Goal: Task Accomplishment & Management: Manage account settings

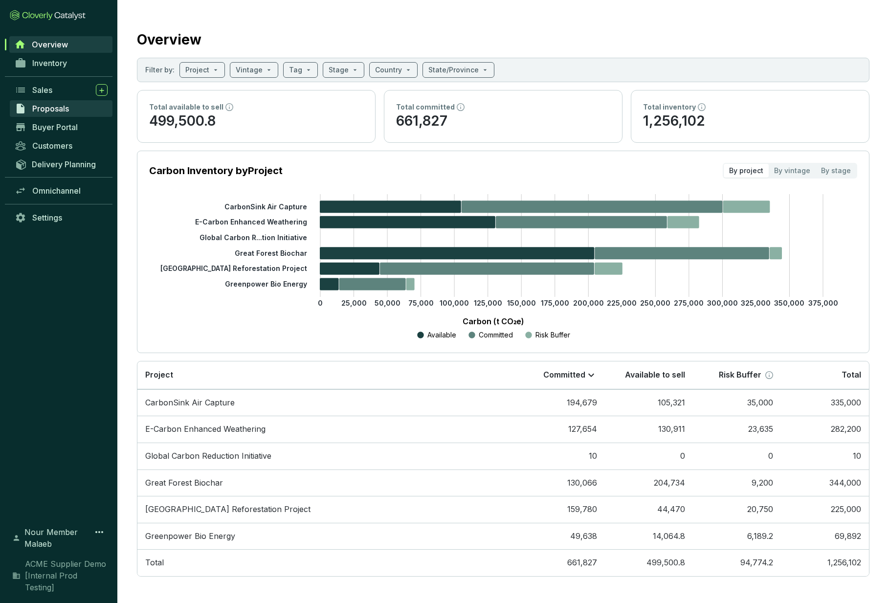
click at [45, 108] on span "Proposals" at bounding box center [50, 109] width 37 height 10
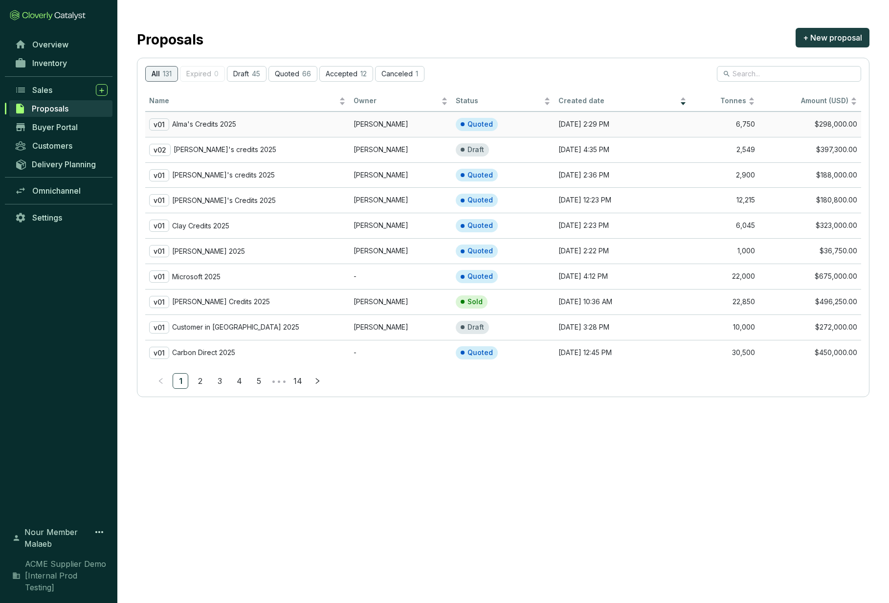
click at [219, 126] on p "Alma's Credits 2025" at bounding box center [204, 124] width 64 height 9
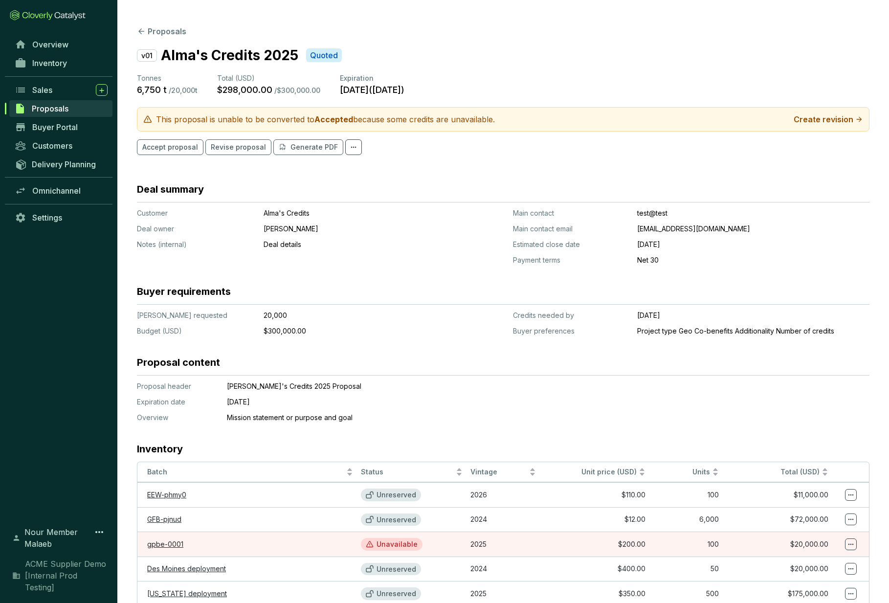
click at [138, 39] on section "Proposals v01 Alma's Credits 2025 Quoted Tonnes 6,750 t / 20,000 t Total (USD) …" at bounding box center [502, 338] width 771 height 676
click at [139, 35] on icon at bounding box center [141, 31] width 9 height 9
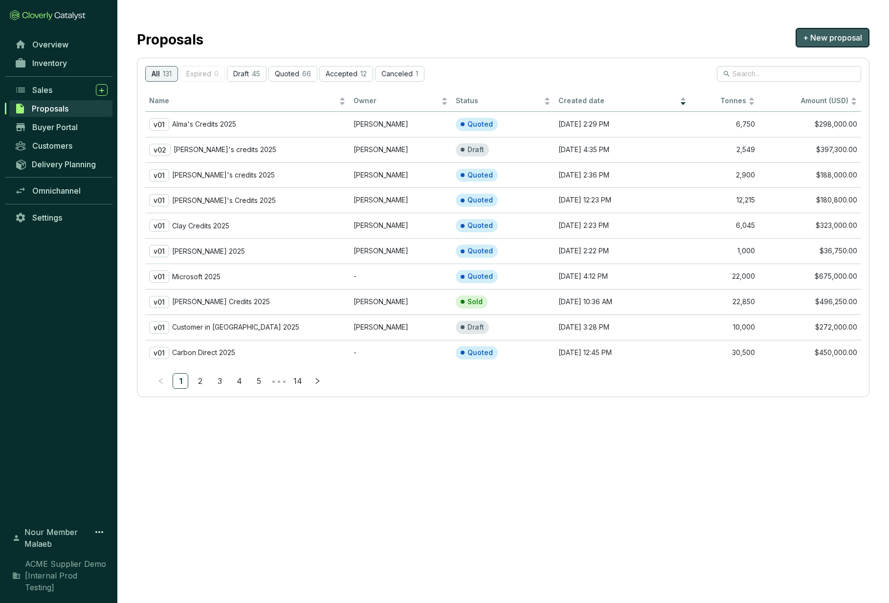
click at [850, 36] on span "+ New proposal" at bounding box center [832, 38] width 59 height 12
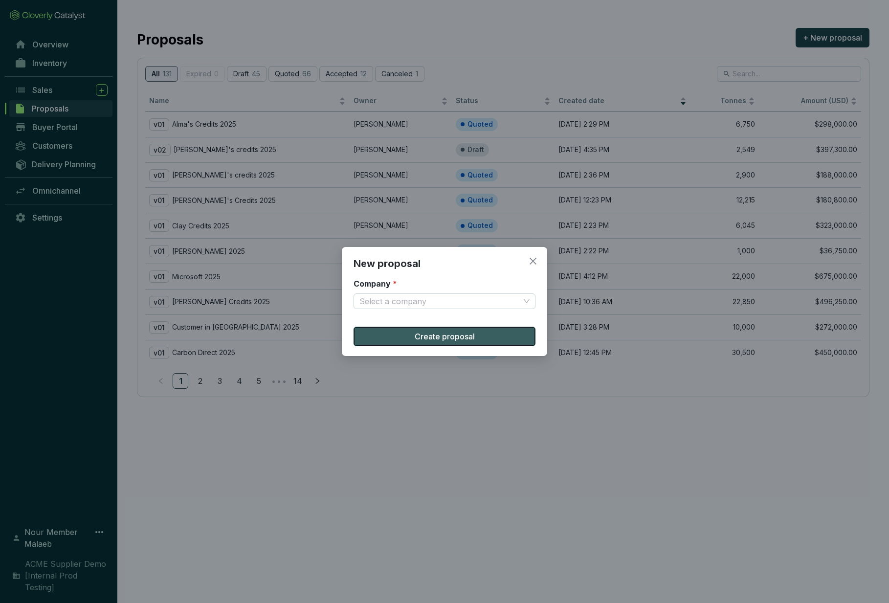
click at [435, 342] on button "Create proposal" at bounding box center [444, 337] width 182 height 20
click at [538, 257] on span "Close" at bounding box center [533, 261] width 16 height 9
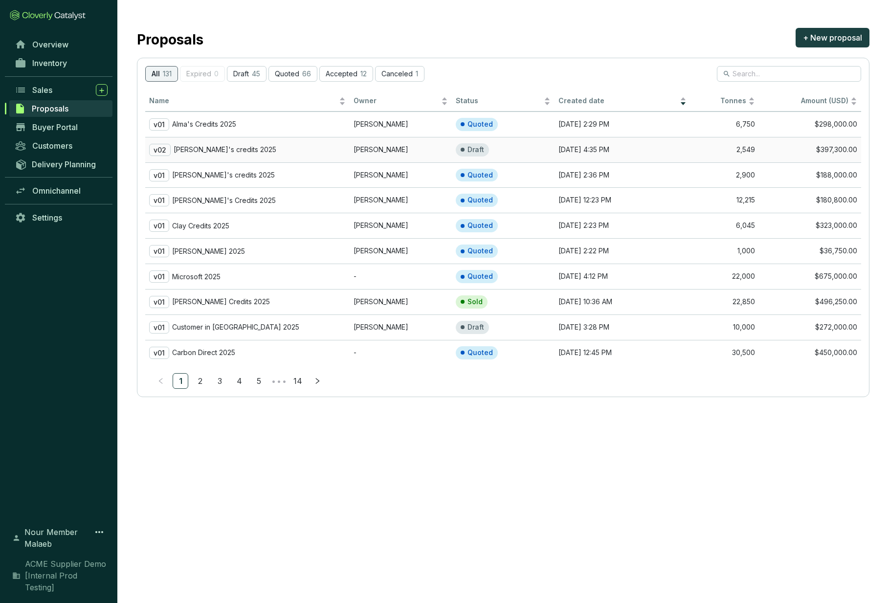
click at [240, 153] on div "v02 [PERSON_NAME]'s credits 2025" at bounding box center [247, 150] width 196 height 12
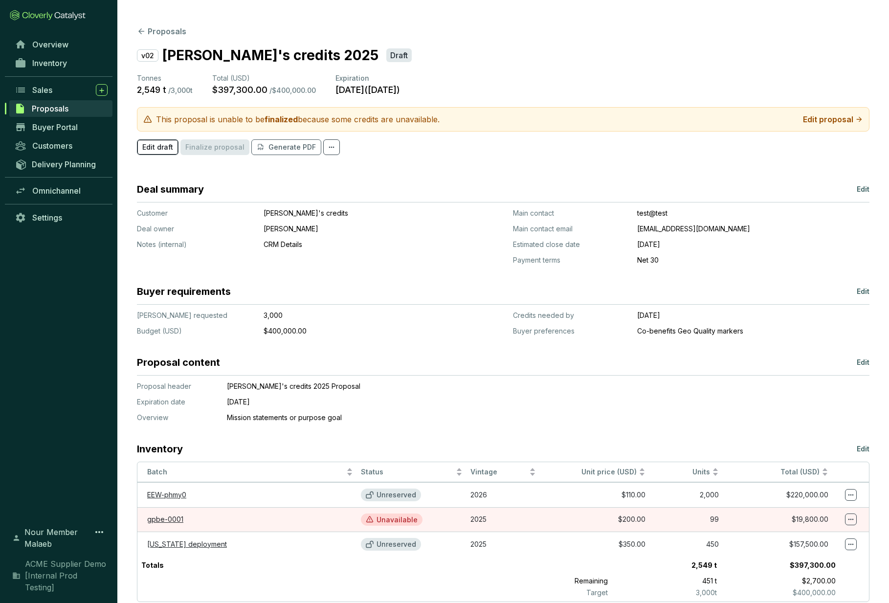
click at [148, 147] on span "Edit draft" at bounding box center [157, 147] width 31 height 10
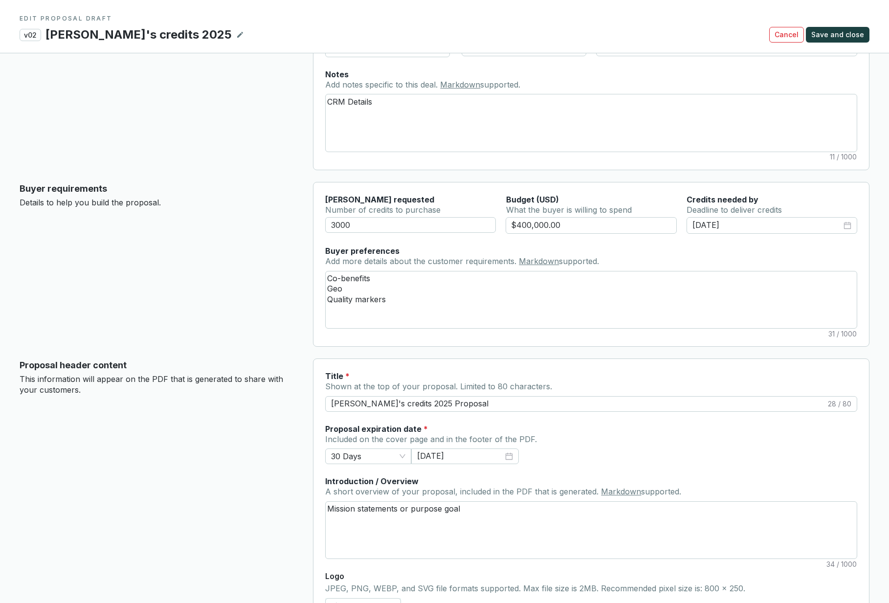
scroll to position [169, 0]
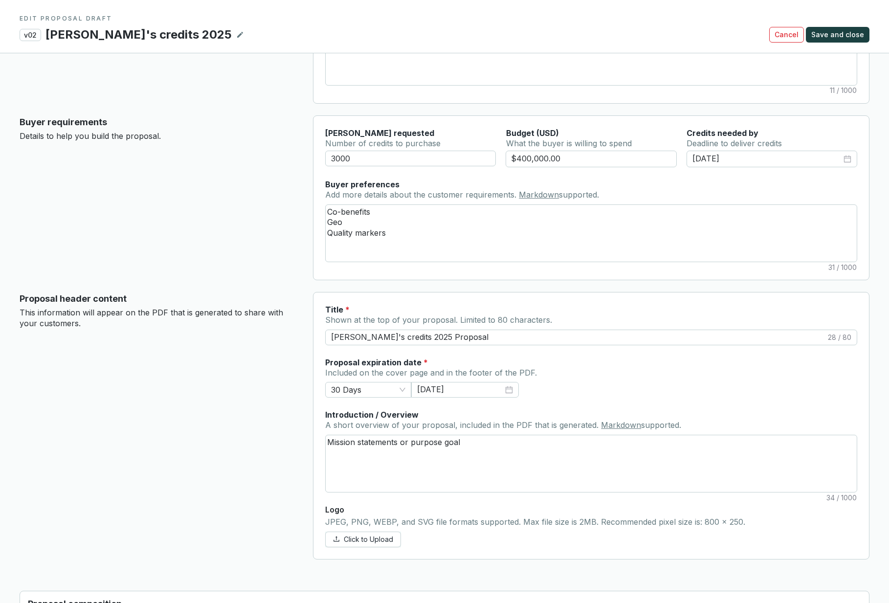
click at [171, 445] on div "Proposal header content This information will appear on the PDF that is generat…" at bounding box center [159, 425] width 278 height 267
click at [235, 411] on div "Proposal header content This information will appear on the PDF that is generat…" at bounding box center [159, 425] width 278 height 267
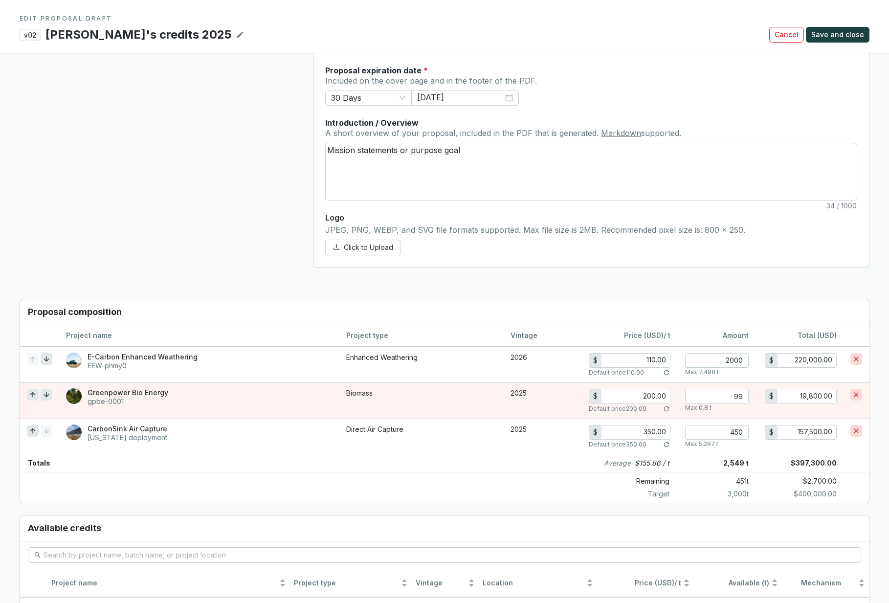
scroll to position [0, 0]
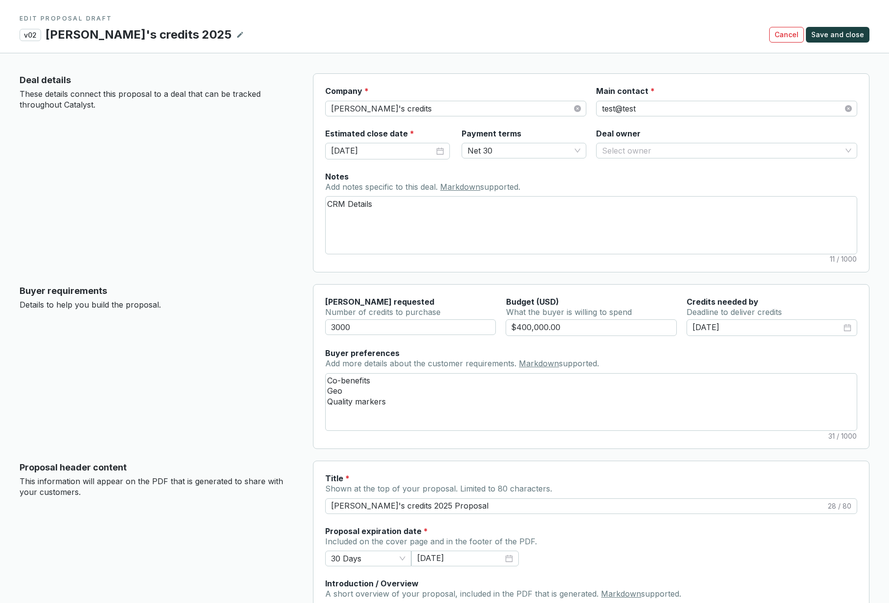
click at [109, 360] on div "Buyer requirements Details to help you build the proposal." at bounding box center [159, 366] width 278 height 165
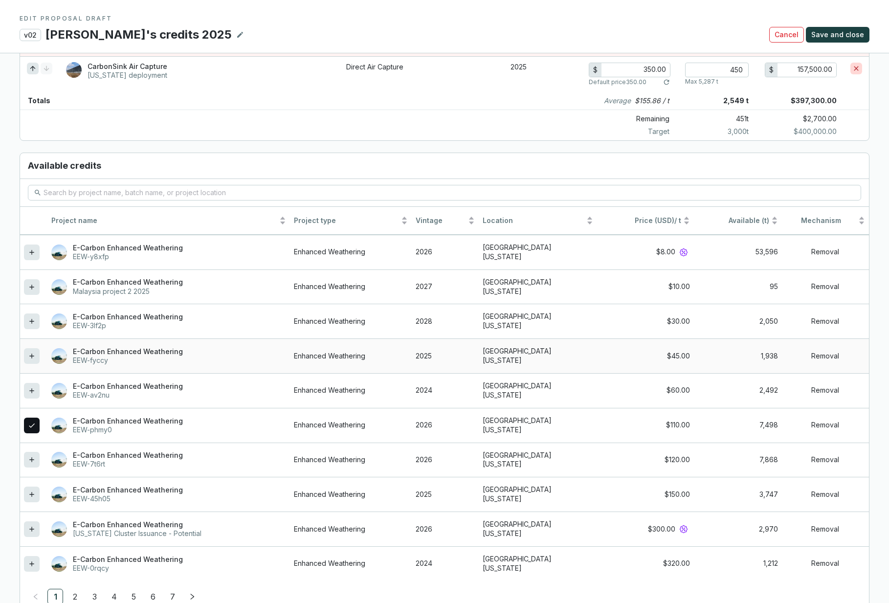
scroll to position [670, 0]
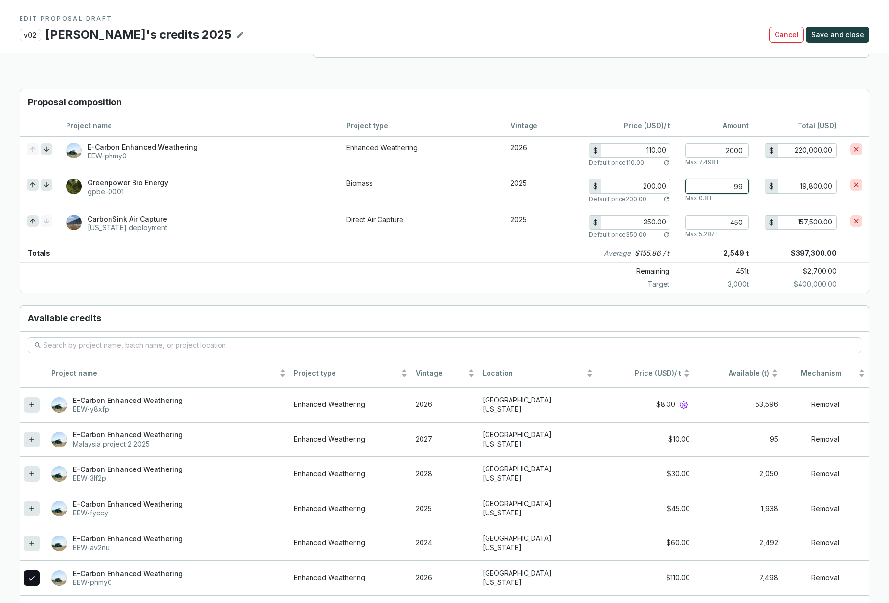
click at [698, 191] on input "99" at bounding box center [717, 186] width 64 height 15
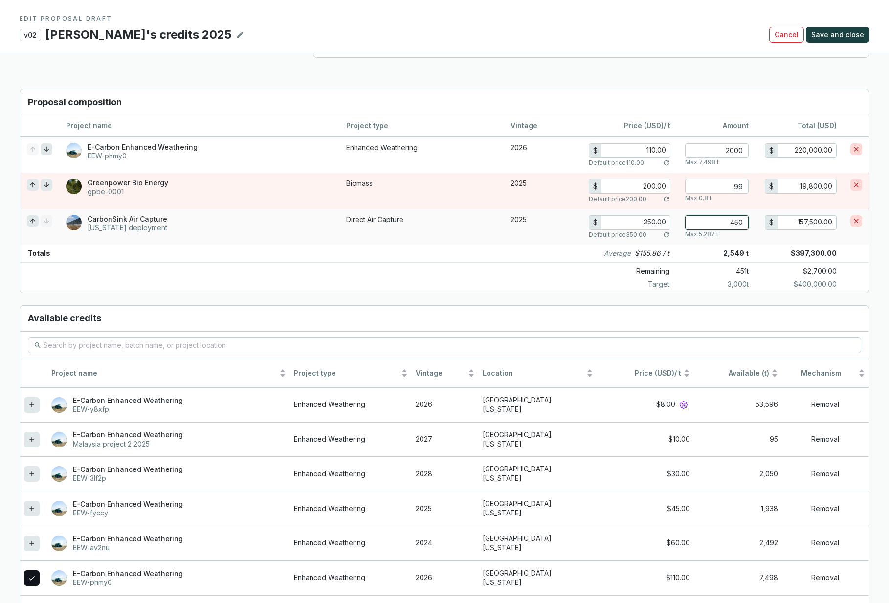
click at [702, 222] on input "450" at bounding box center [717, 222] width 64 height 15
click at [844, 26] on section "v02 [PERSON_NAME]'s credits 2025 Cancel Save and close" at bounding box center [445, 34] width 850 height 17
click at [834, 34] on span "Save and close" at bounding box center [837, 35] width 53 height 10
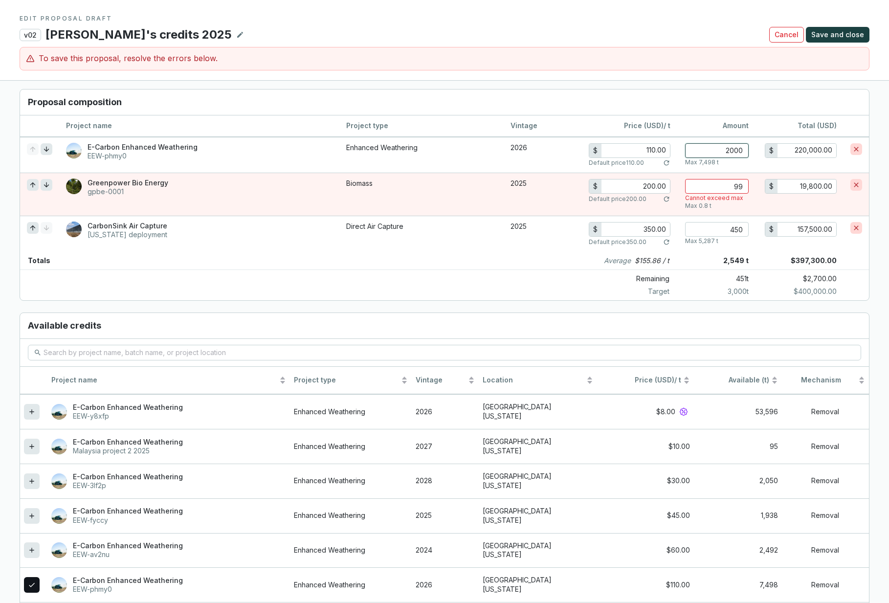
click at [741, 143] on input "2000" at bounding box center [717, 150] width 64 height 15
type input "12000"
type input "1,320,000.00"
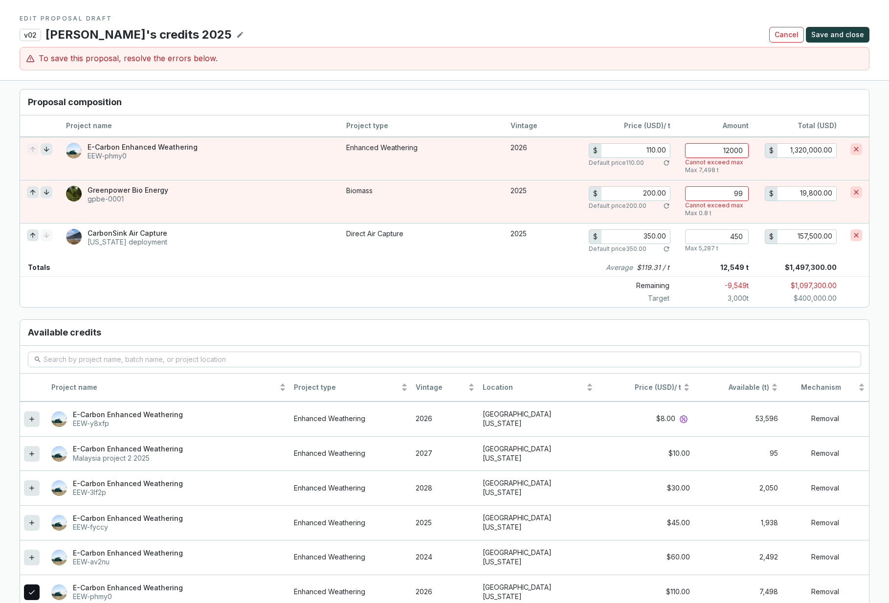
type input "12000"
click at [650, 99] on h3 "Proposal composition" at bounding box center [444, 102] width 849 height 26
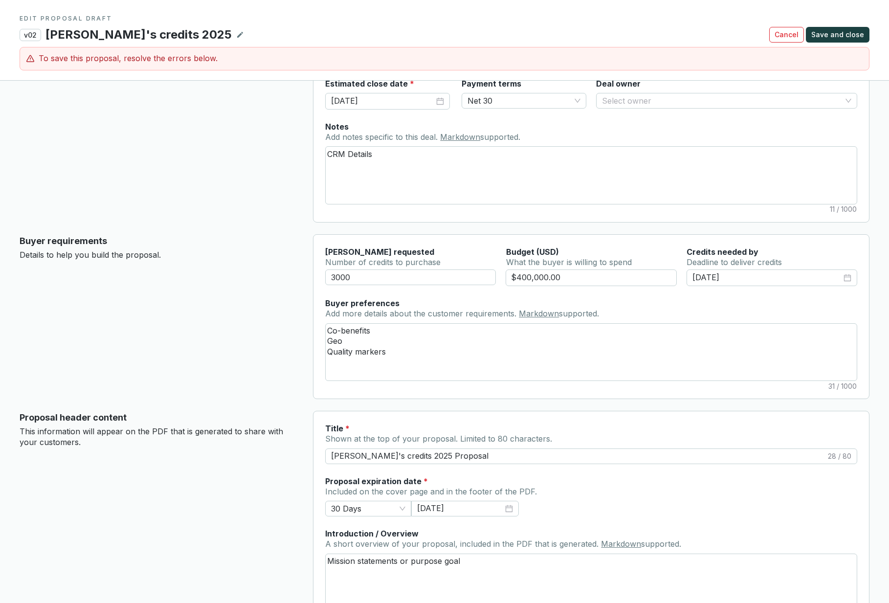
scroll to position [0, 0]
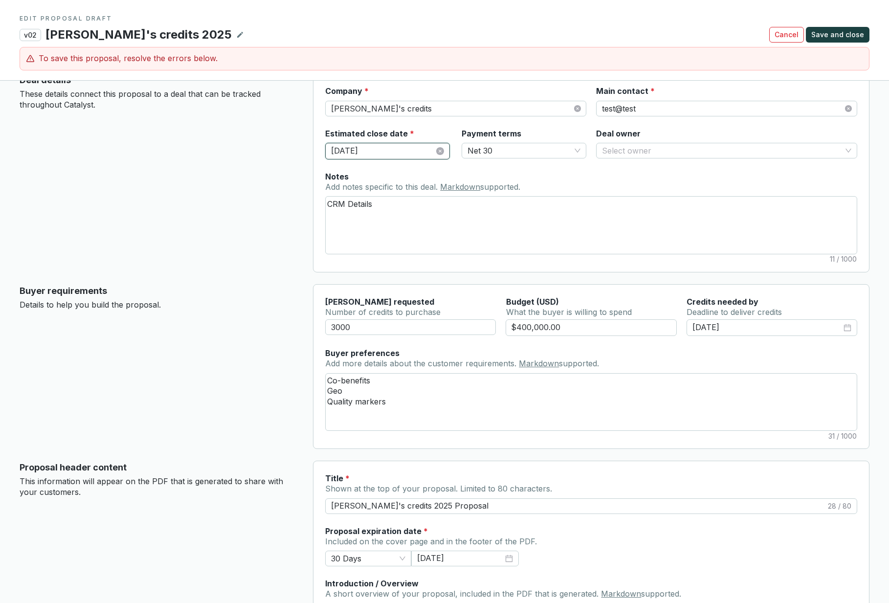
click at [389, 149] on input "[DATE]" at bounding box center [382, 151] width 103 height 13
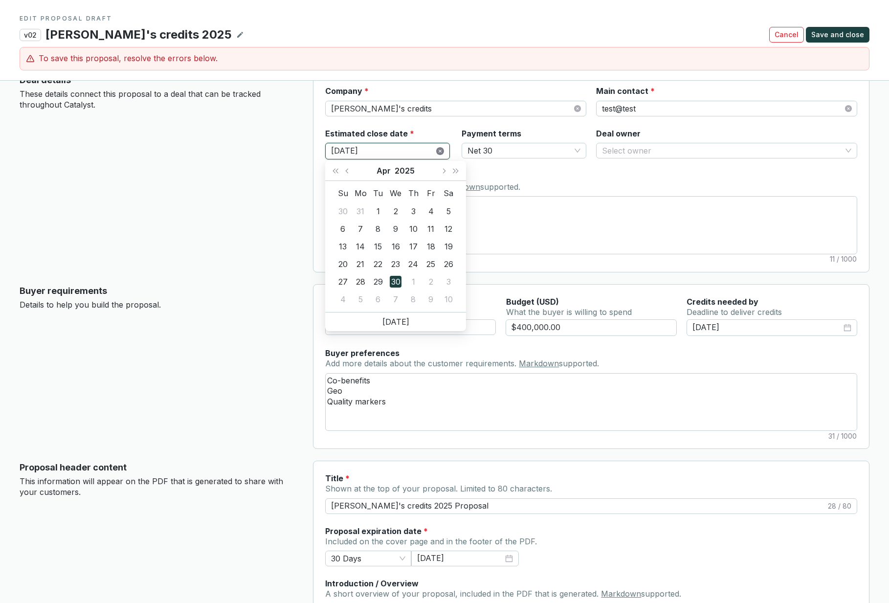
click at [440, 151] on icon "close-circle" at bounding box center [440, 151] width 8 height 8
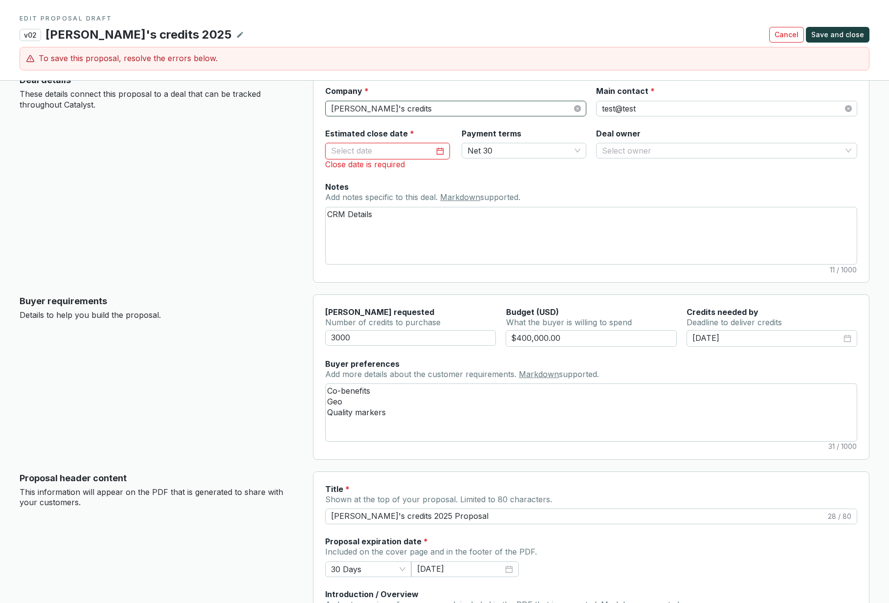
click at [471, 112] on span "[PERSON_NAME]'s credits" at bounding box center [455, 108] width 249 height 15
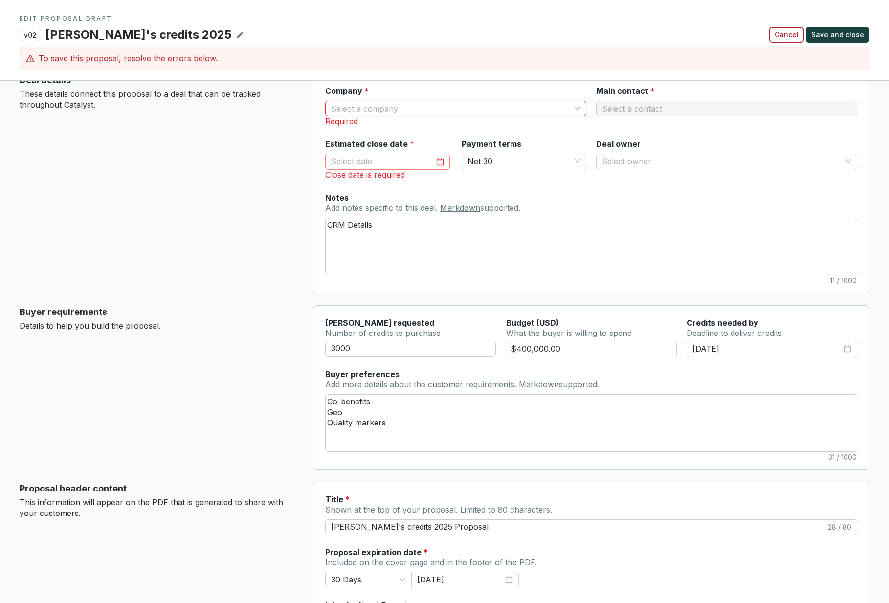
click at [793, 32] on span "Cancel" at bounding box center [786, 35] width 24 height 10
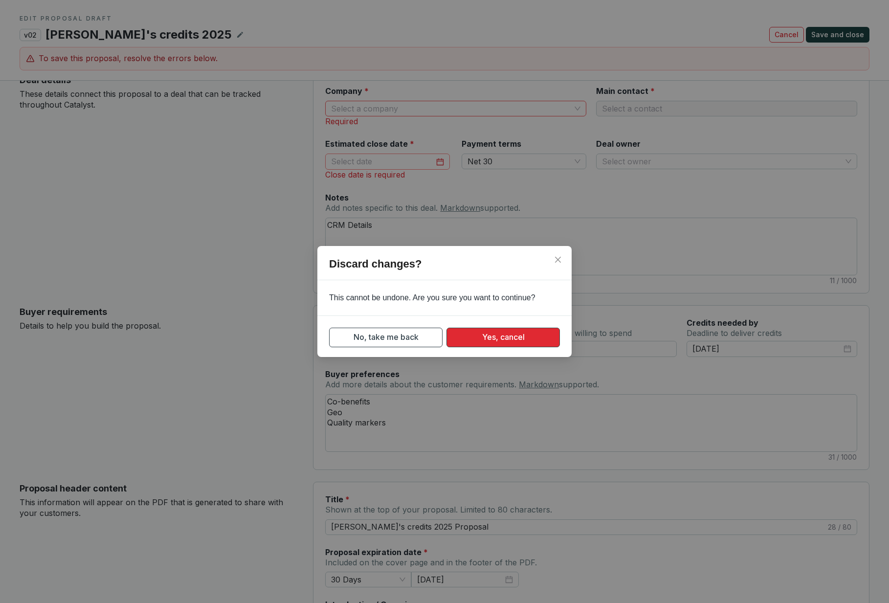
click at [469, 345] on button "Yes, cancel" at bounding box center [502, 337] width 113 height 20
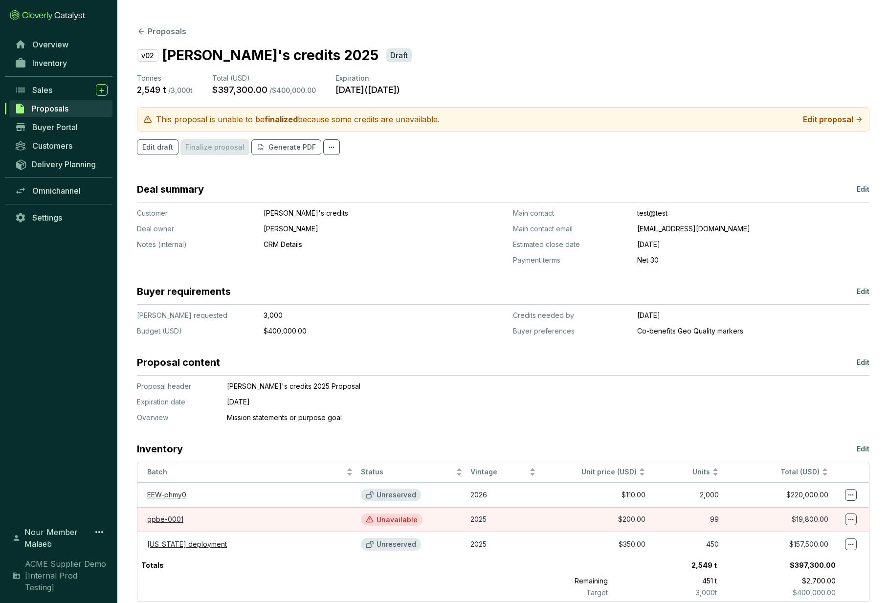
click at [138, 37] on section "Proposals v02 [PERSON_NAME]'s credits 2025 Draft Tonnes 2,549 t / 3,000 t Total…" at bounding box center [502, 343] width 771 height 687
click at [141, 33] on icon at bounding box center [141, 31] width 6 height 6
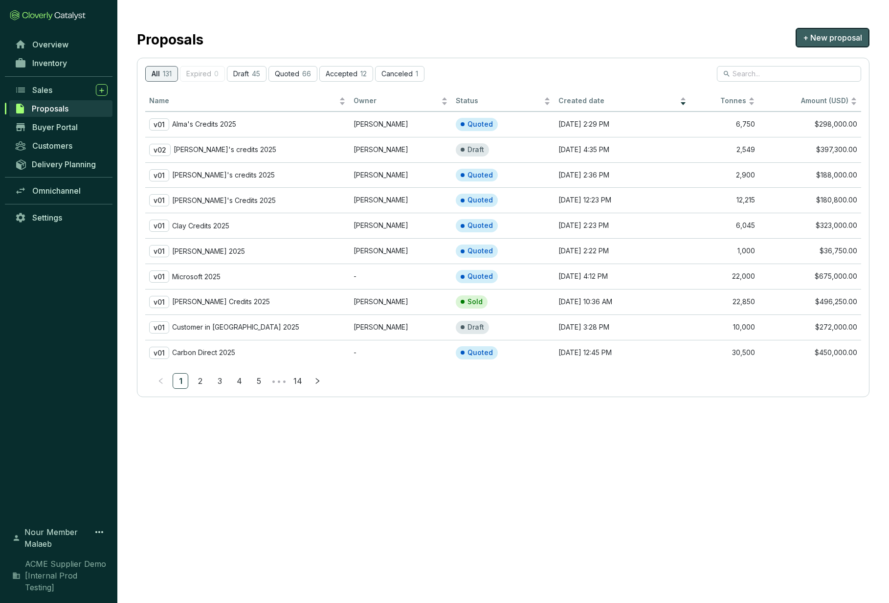
click at [815, 35] on span "+ New proposal" at bounding box center [832, 38] width 59 height 12
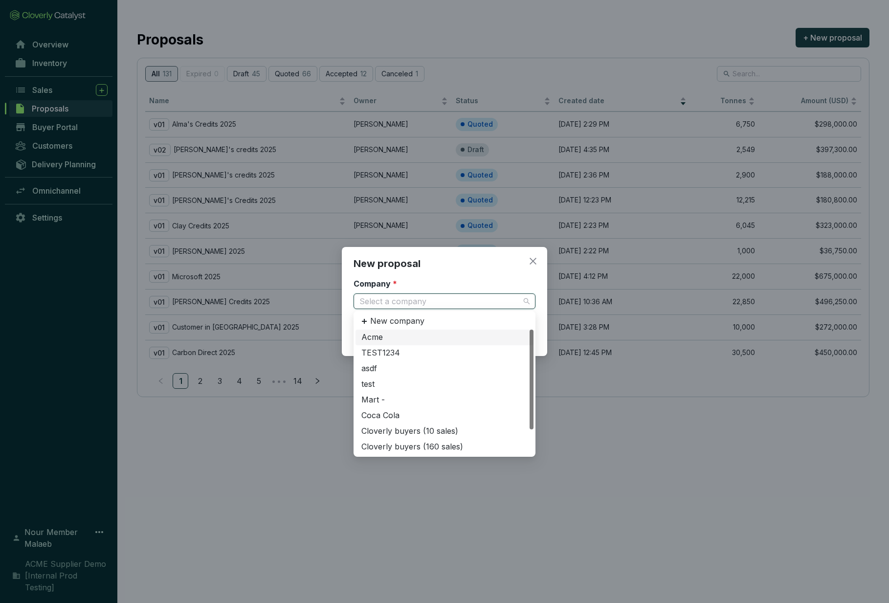
click at [468, 306] on input "Company *" at bounding box center [439, 301] width 160 height 15
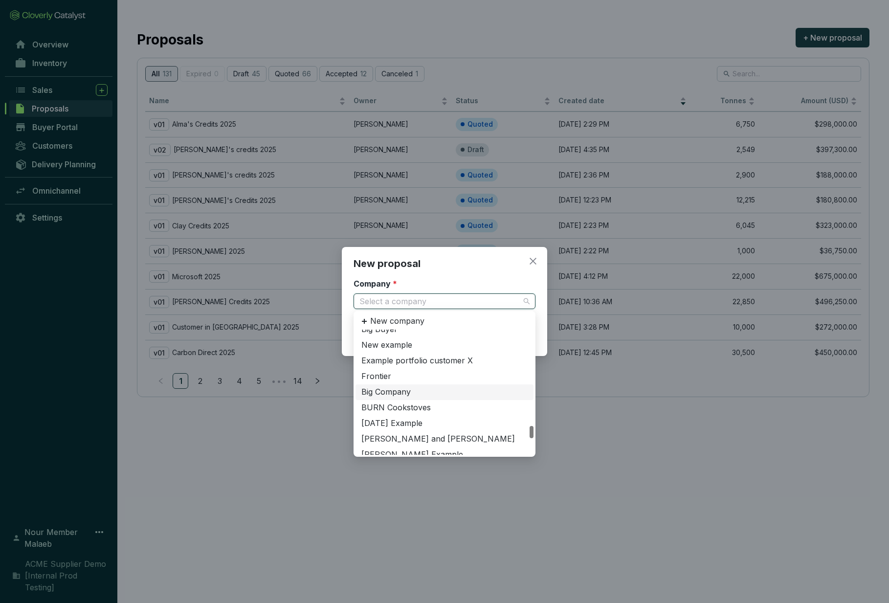
click at [410, 392] on div "Big Company" at bounding box center [444, 392] width 166 height 11
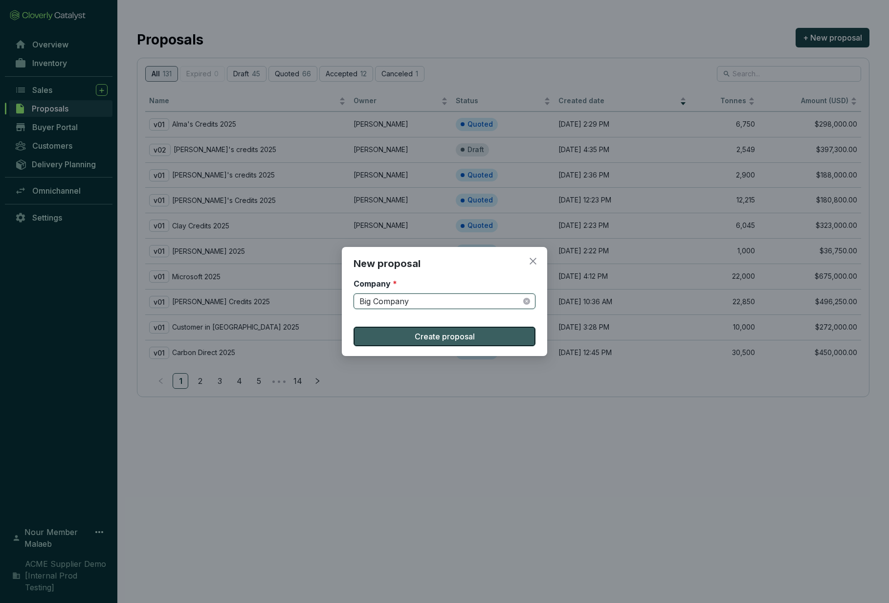
click at [425, 337] on span "Create proposal" at bounding box center [444, 336] width 60 height 12
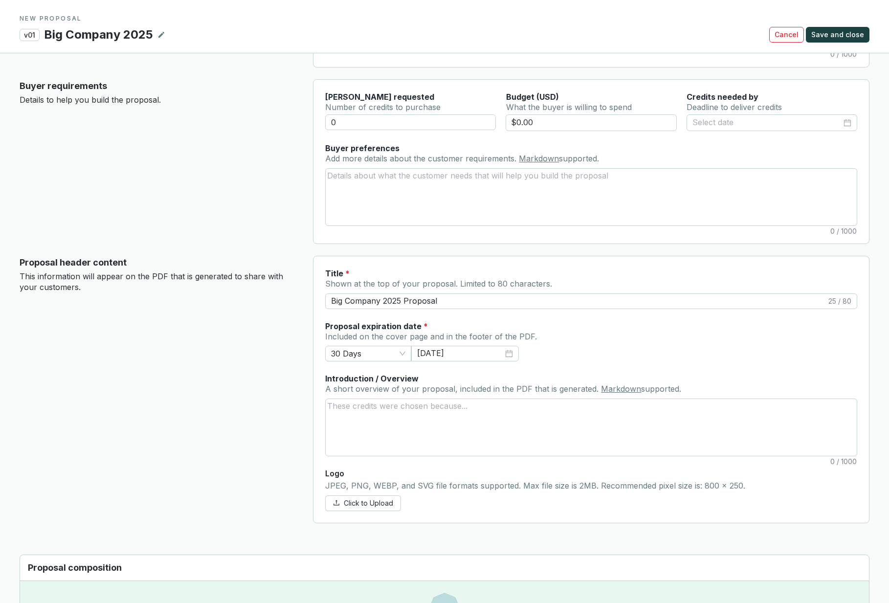
scroll to position [250, 0]
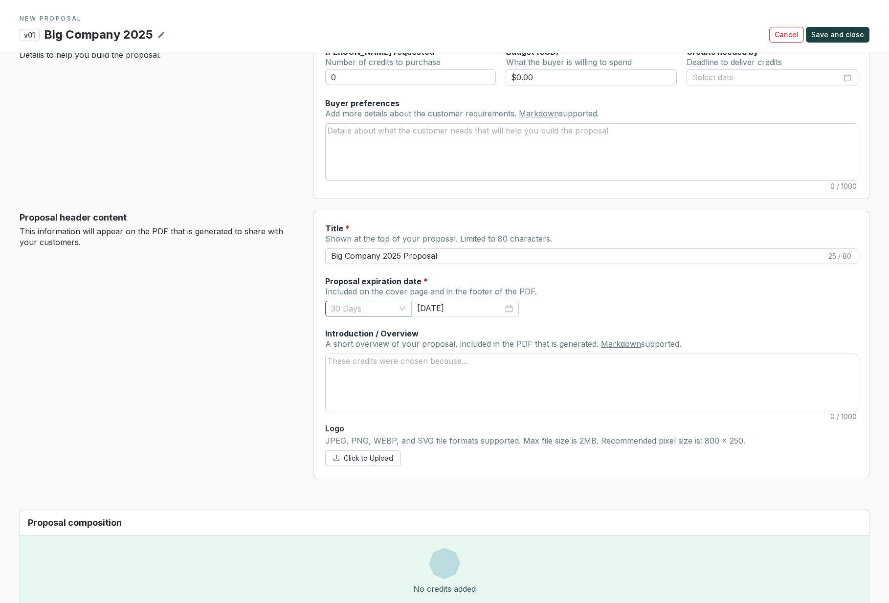
click at [376, 309] on span "30 Days" at bounding box center [368, 308] width 74 height 15
click at [372, 313] on span "30 Days" at bounding box center [368, 308] width 74 height 15
click at [485, 308] on input "[DATE]" at bounding box center [460, 309] width 86 height 12
click at [565, 301] on div "Proposal expiration date * Included on the cover page and in the footer of the …" at bounding box center [591, 296] width 532 height 41
click at [483, 256] on input "Big Company 2025 Proposal" at bounding box center [578, 256] width 495 height 11
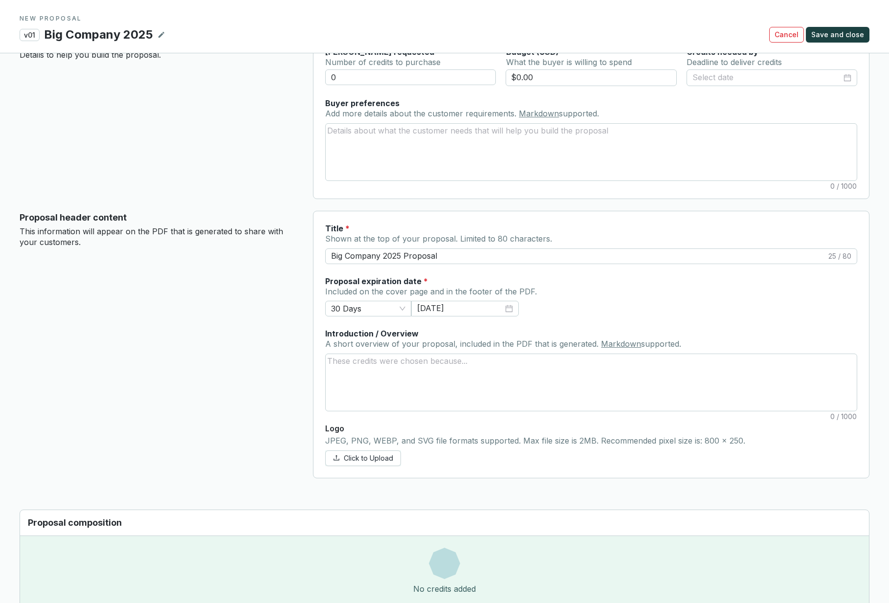
scroll to position [521, 0]
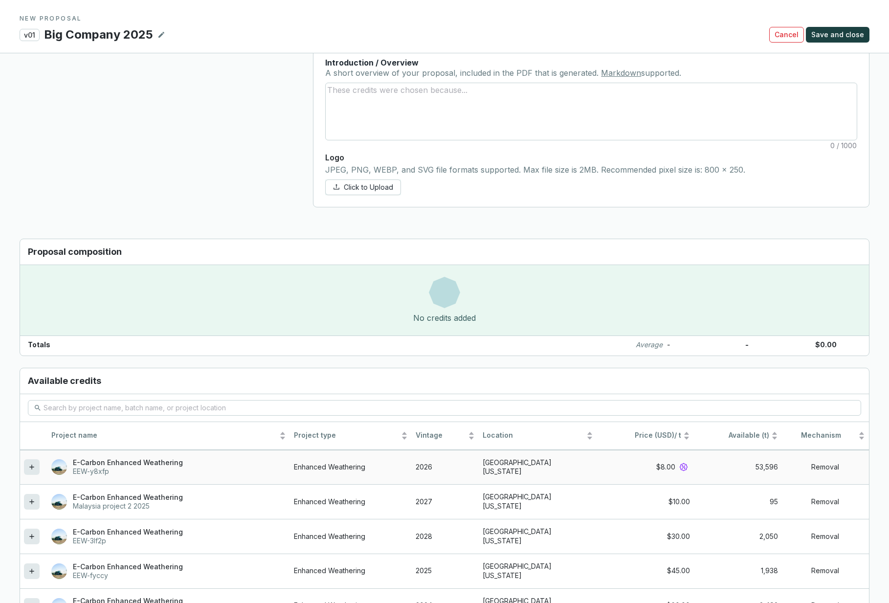
click at [32, 466] on icon at bounding box center [32, 467] width 8 height 12
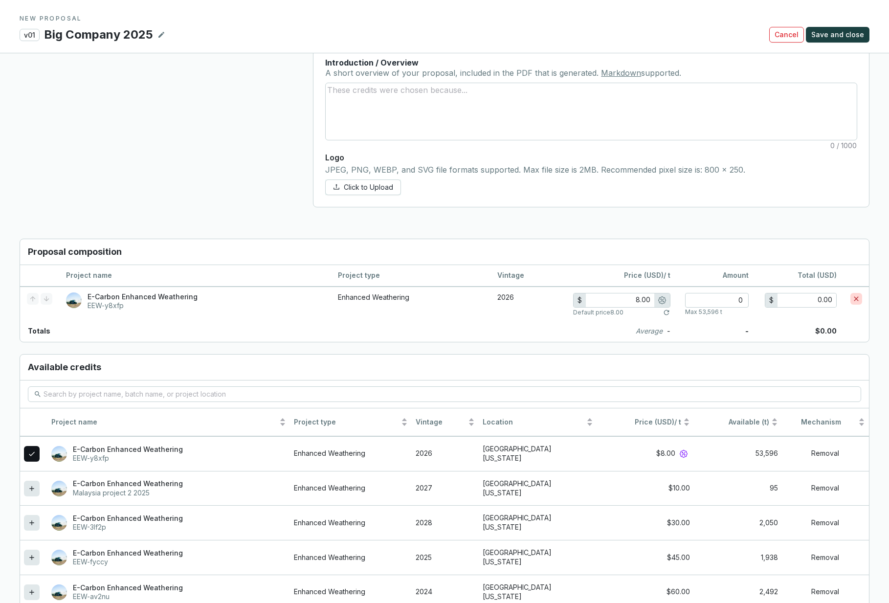
scroll to position [0, 0]
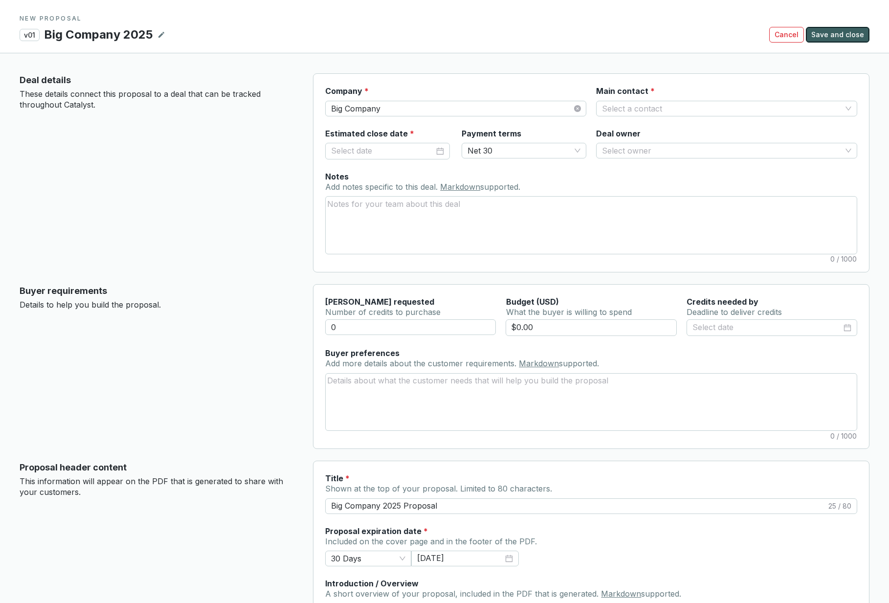
click at [842, 34] on span "Save and close" at bounding box center [837, 35] width 53 height 10
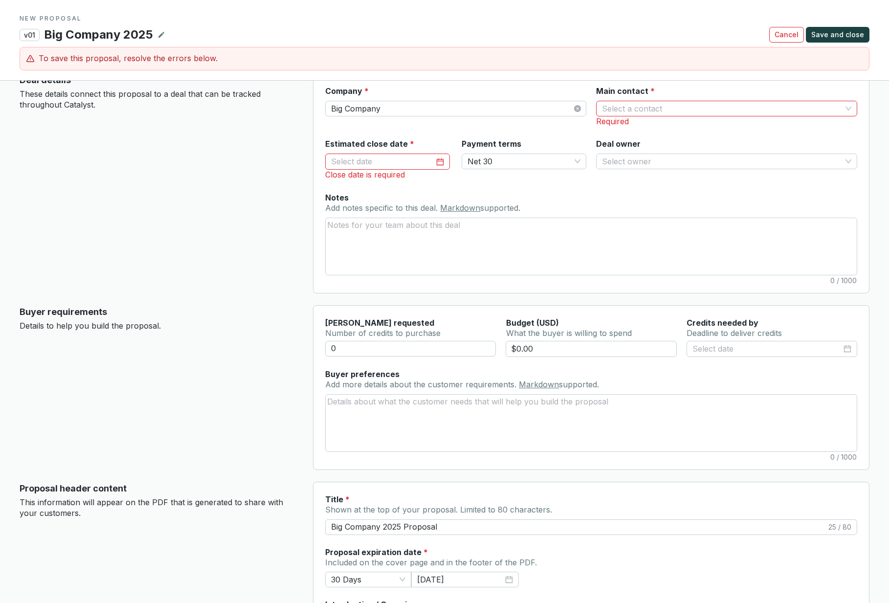
click at [241, 273] on div "Deal details These details connect this proposal to a deal that can be tracked …" at bounding box center [159, 183] width 278 height 220
click at [778, 37] on button "Cancel" at bounding box center [786, 35] width 35 height 16
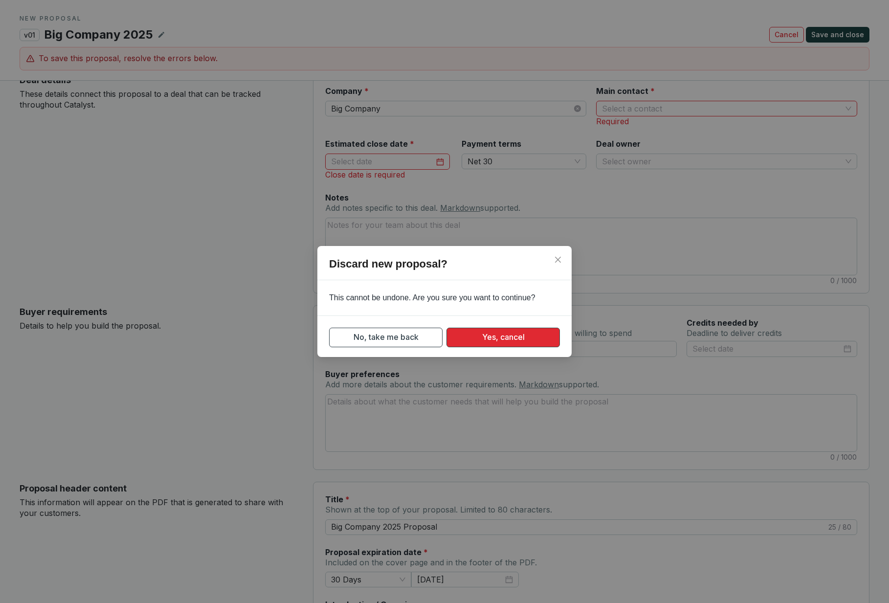
click at [488, 337] on span "Yes, cancel" at bounding box center [503, 337] width 43 height 12
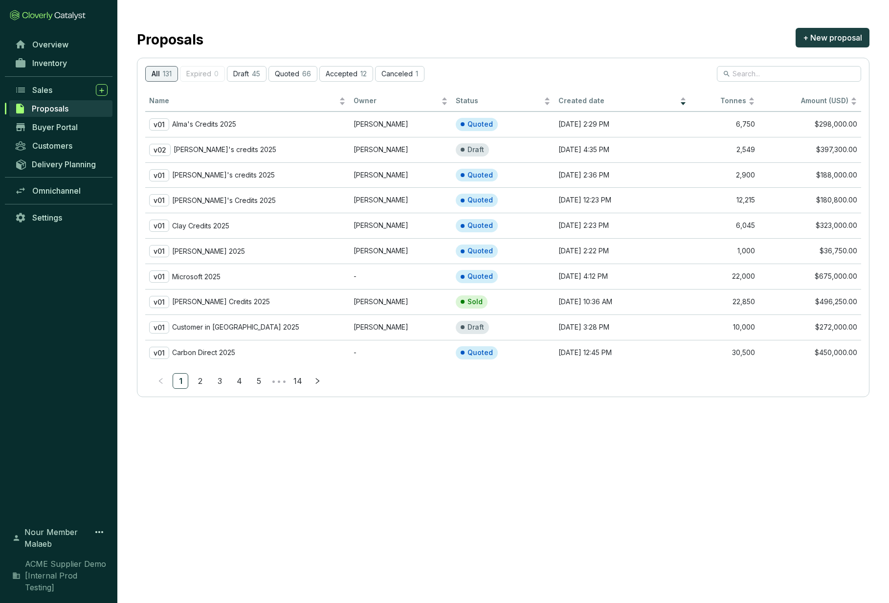
click at [329, 491] on section "Proposals + New proposal All 131 Expired 0 Draft 45 Quoted 66 Accepted 12 Cance…" at bounding box center [444, 301] width 889 height 603
click at [256, 126] on div "v01 Alma's Credits 2025" at bounding box center [247, 124] width 196 height 12
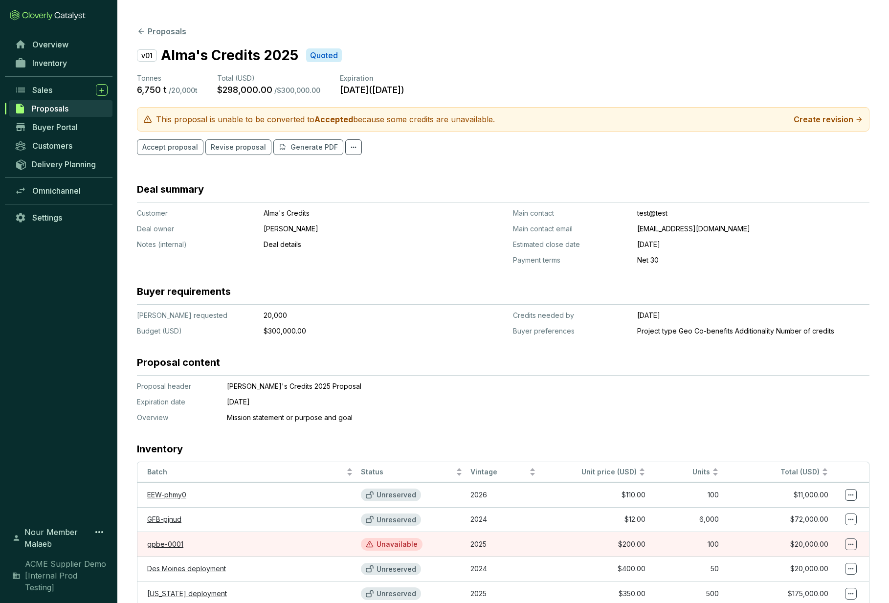
click at [143, 28] on icon at bounding box center [141, 31] width 9 height 9
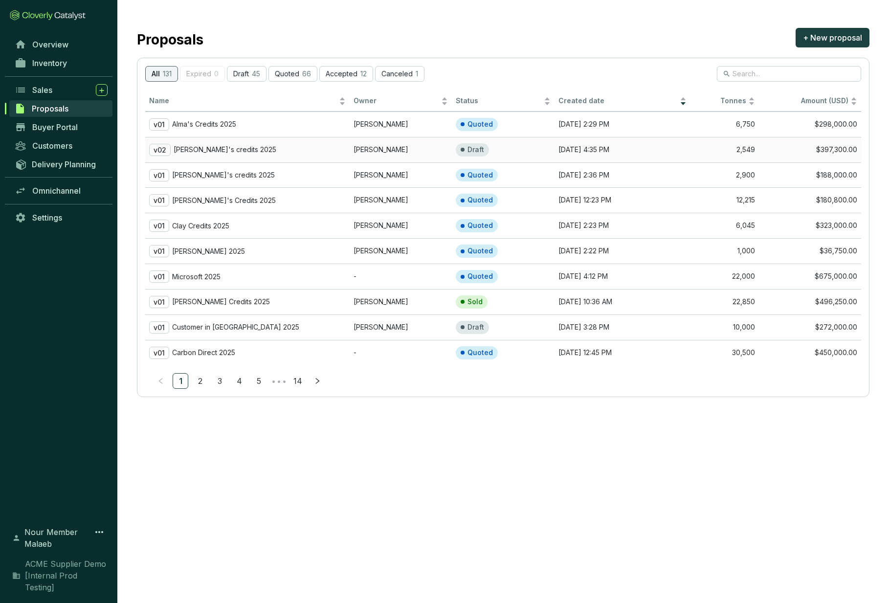
click at [301, 158] on td "v02 [PERSON_NAME]'s credits 2025" at bounding box center [247, 149] width 204 height 25
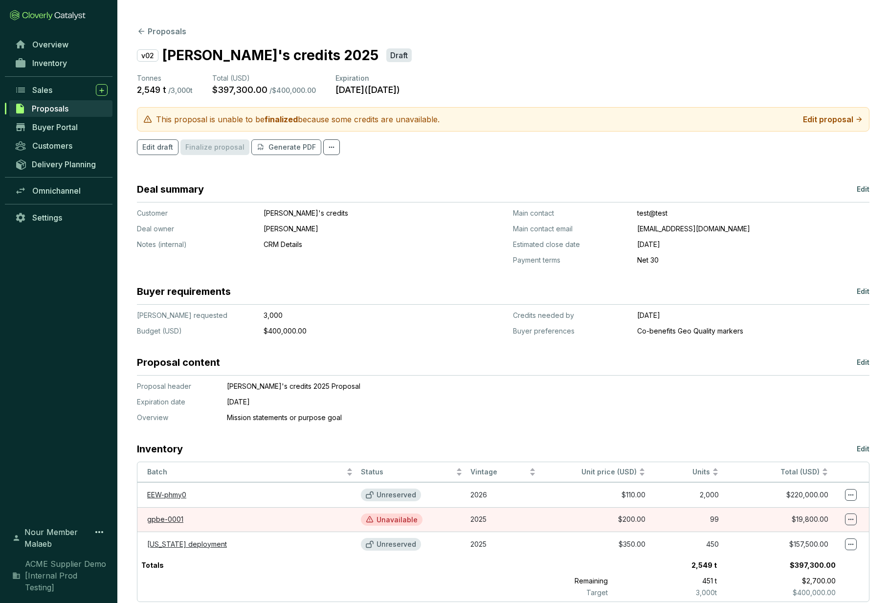
click at [327, 150] on icon at bounding box center [331, 147] width 8 height 12
click at [298, 266] on section "Deal summary Edit Customer Deal owner Notes (internal) [PERSON_NAME]'s credits …" at bounding box center [503, 421] width 732 height 479
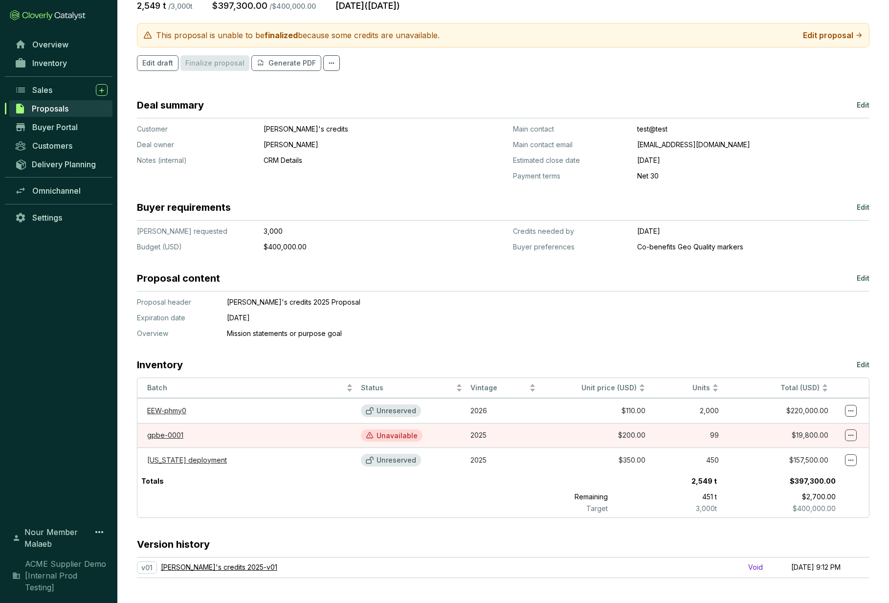
click at [201, 568] on link "[PERSON_NAME]'s credits 2025 - v01" at bounding box center [219, 567] width 116 height 10
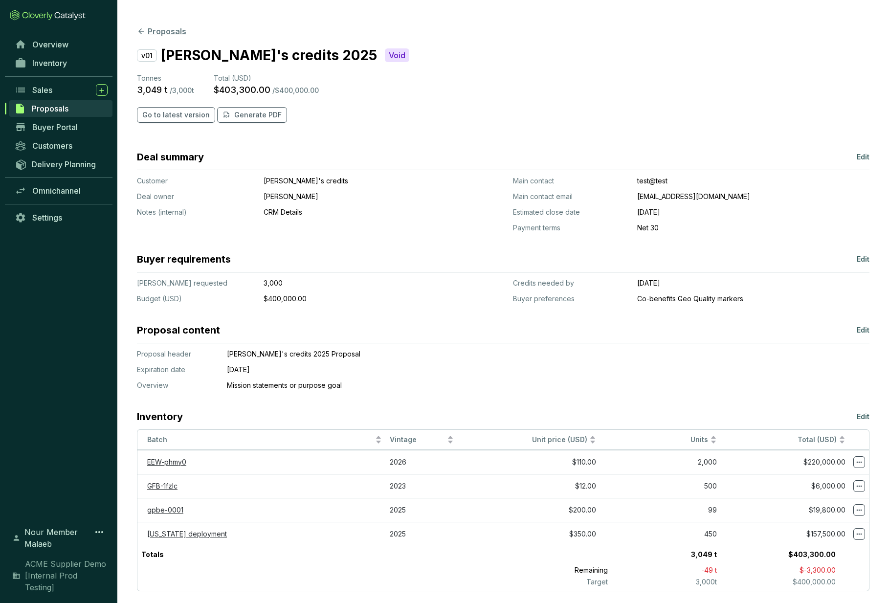
click at [146, 33] on button "Proposals" at bounding box center [161, 31] width 49 height 12
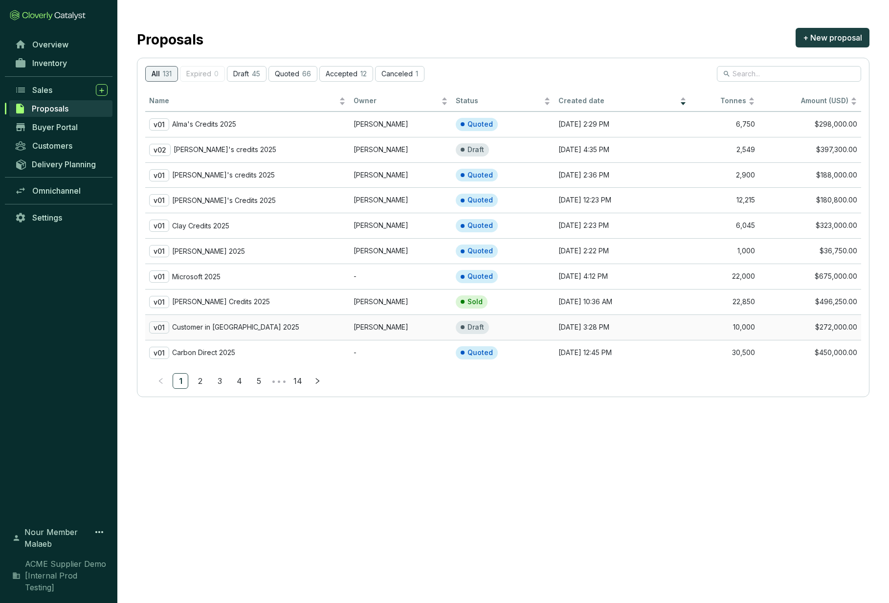
click at [250, 331] on p "Customer in [GEOGRAPHIC_DATA] 2025" at bounding box center [235, 327] width 127 height 9
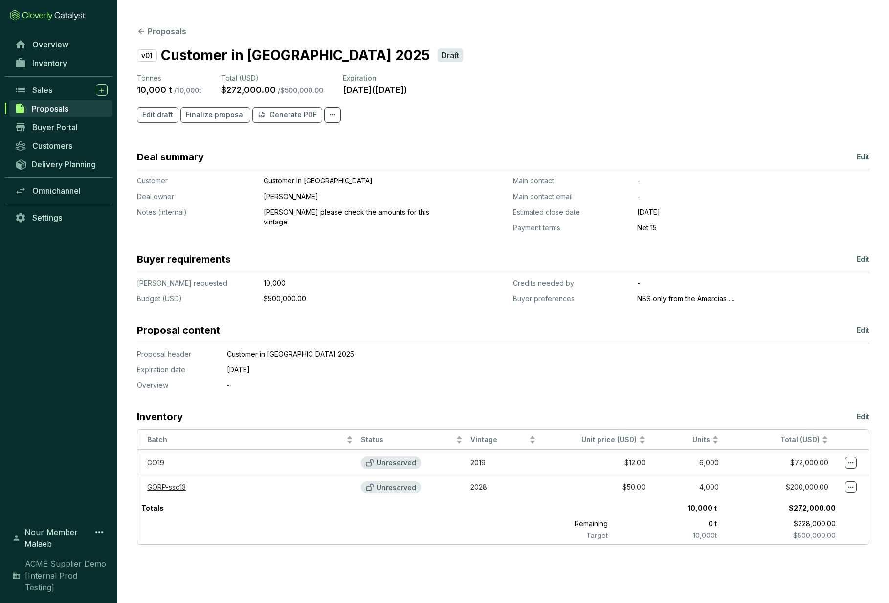
click at [92, 407] on div "Overview Inventory Sales Proposals Buyer Portal Customers Delivery Planning Omn…" at bounding box center [58, 274] width 117 height 479
click at [342, 146] on section "Proposals v01 Customer in [GEOGRAPHIC_DATA] 2025 Draft Tonnes 10,000 t / 10,000…" at bounding box center [502, 285] width 771 height 570
click at [328, 112] on icon at bounding box center [332, 115] width 8 height 12
click at [457, 120] on section "Edit draft Finalize proposal Generate PDF" at bounding box center [503, 115] width 732 height 16
click at [59, 144] on span "Customers" at bounding box center [52, 146] width 40 height 10
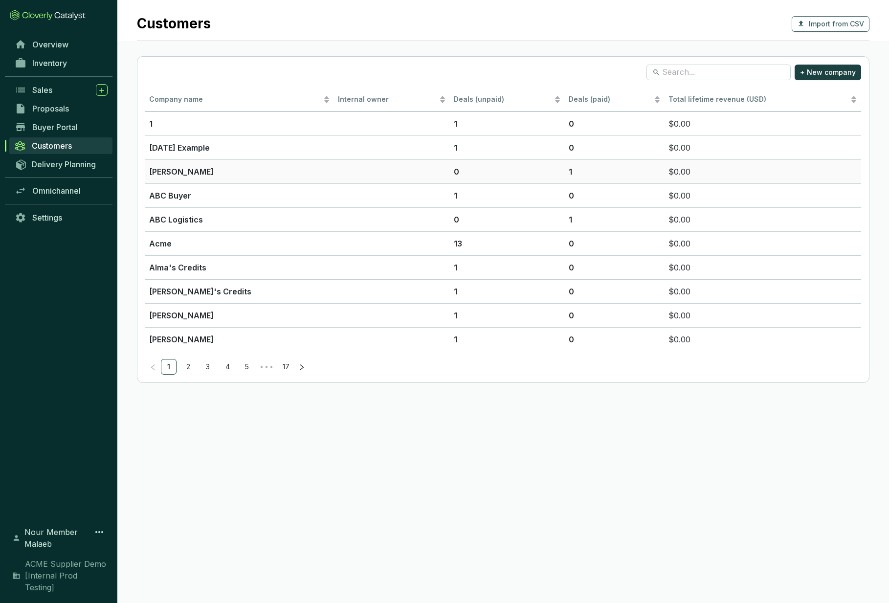
click at [202, 169] on p "[PERSON_NAME]" at bounding box center [239, 172] width 181 height 12
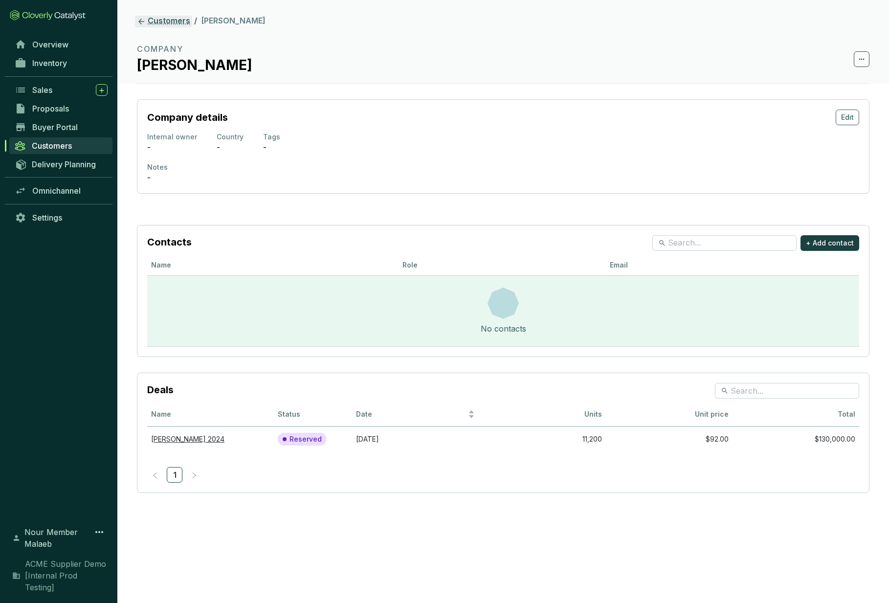
click at [159, 24] on link "Customers" at bounding box center [163, 22] width 57 height 12
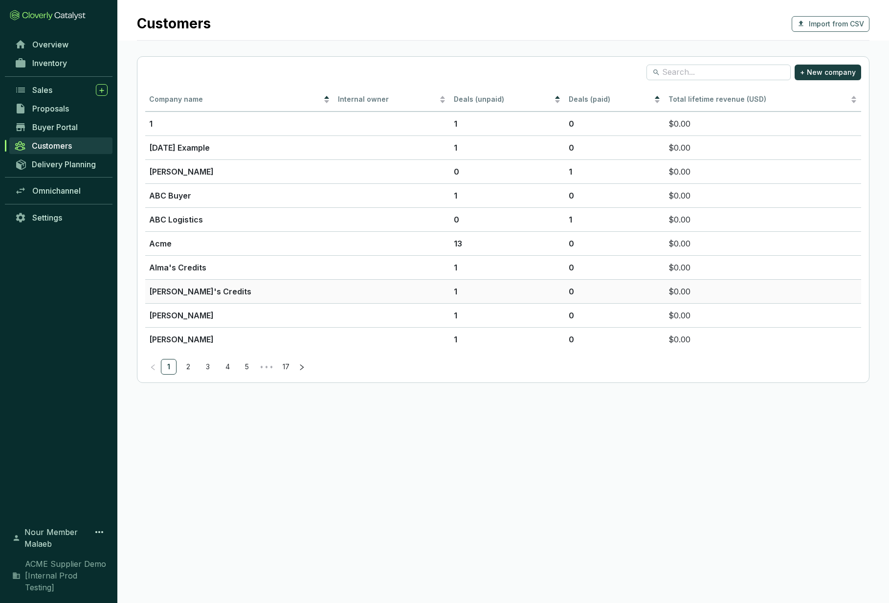
click at [266, 280] on td "[PERSON_NAME]'s Credits" at bounding box center [239, 291] width 189 height 24
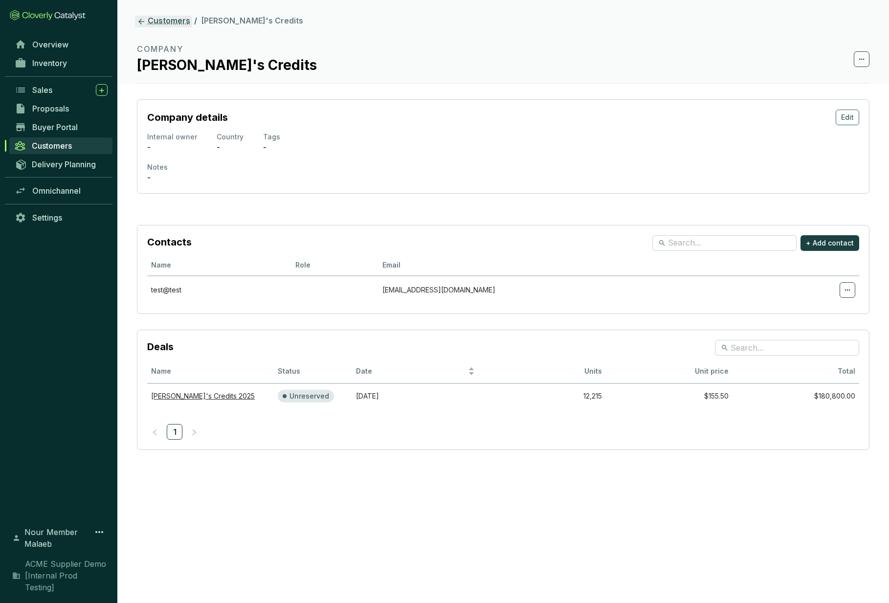
click at [155, 18] on link "Customers" at bounding box center [163, 22] width 57 height 12
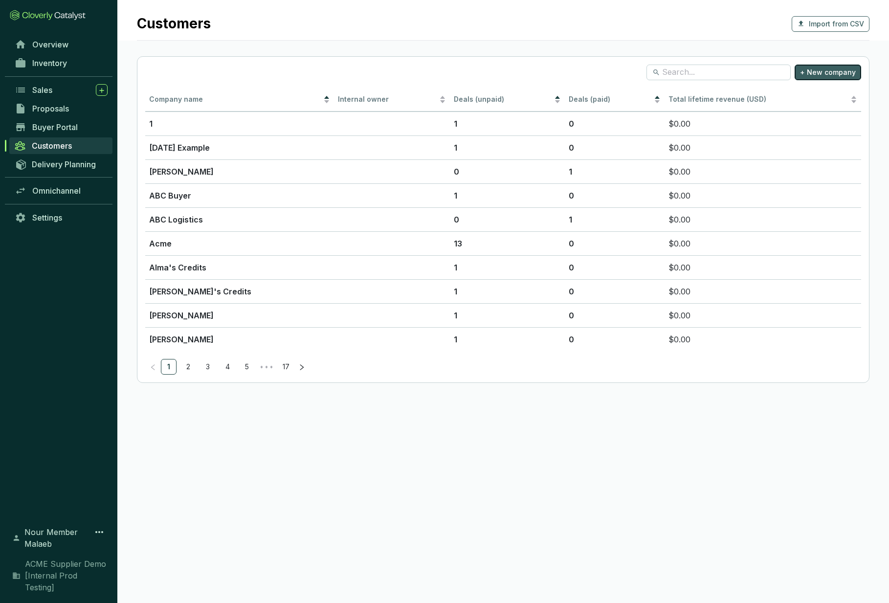
click at [840, 71] on span "+ New company" at bounding box center [828, 72] width 56 height 10
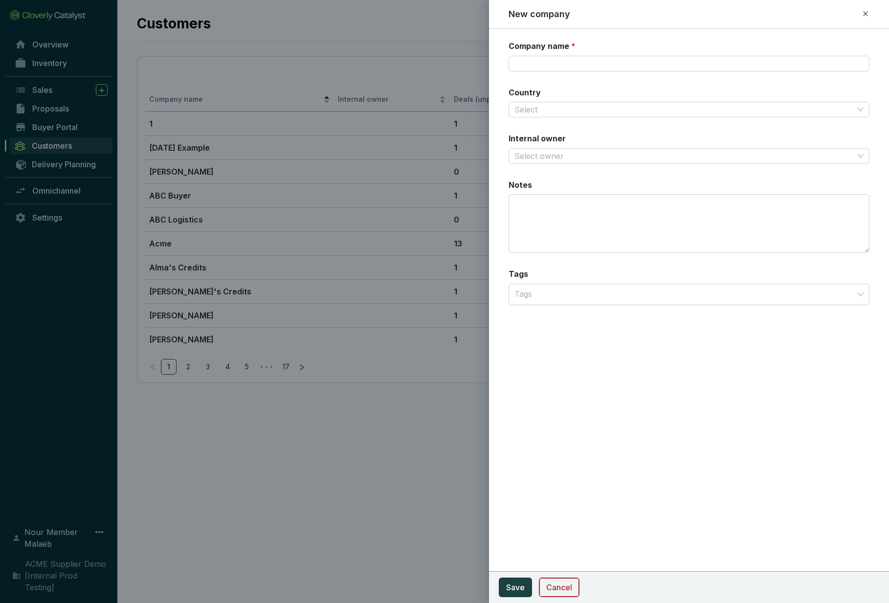
click at [573, 585] on button "Cancel" at bounding box center [559, 587] width 41 height 20
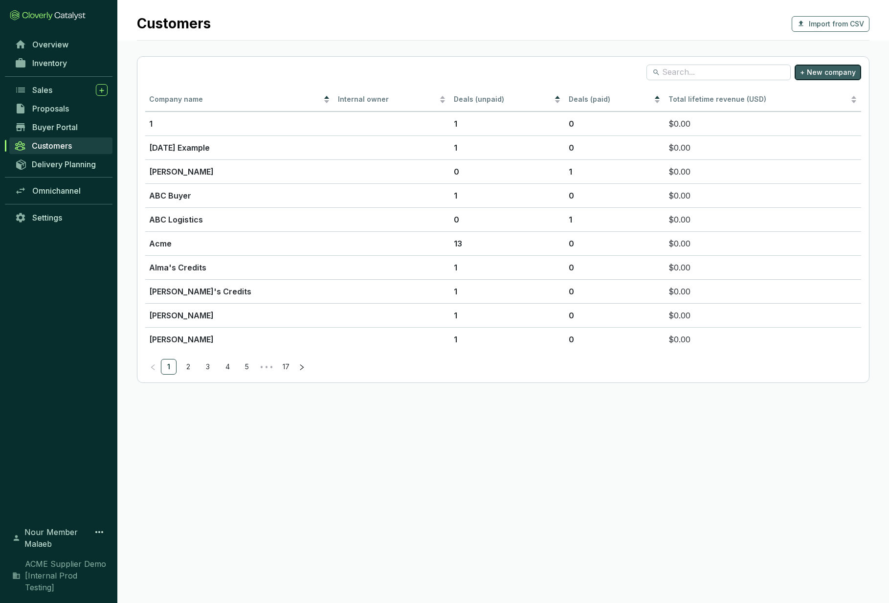
click at [824, 69] on span "+ New company" at bounding box center [828, 72] width 56 height 10
click at [208, 372] on link "3" at bounding box center [207, 366] width 15 height 15
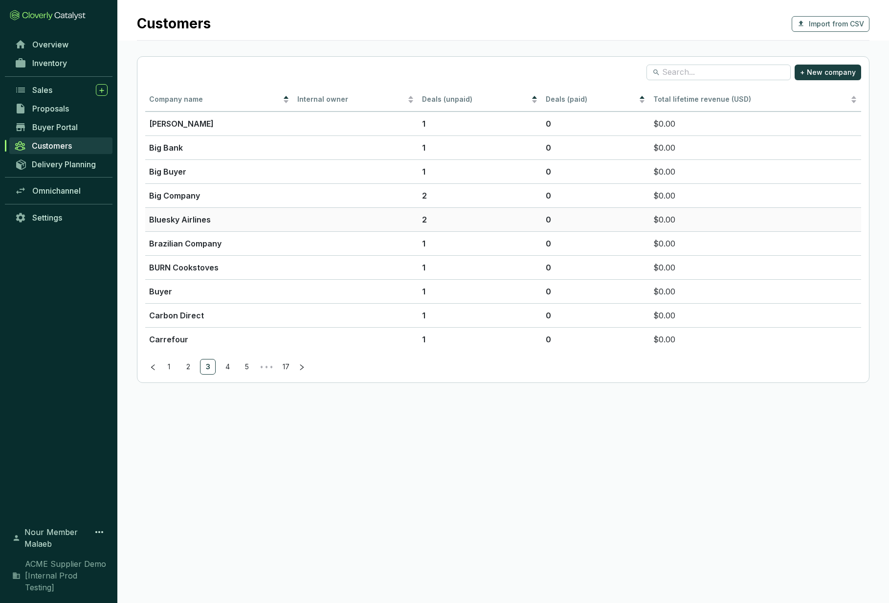
click at [185, 221] on p "Bluesky Airlines" at bounding box center [219, 220] width 140 height 12
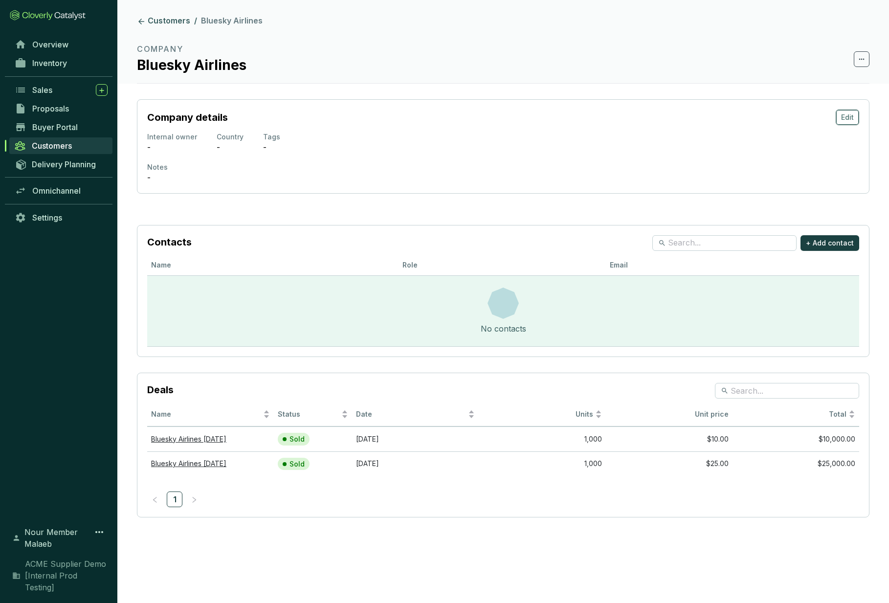
click at [847, 121] on span "Edit" at bounding box center [847, 117] width 13 height 10
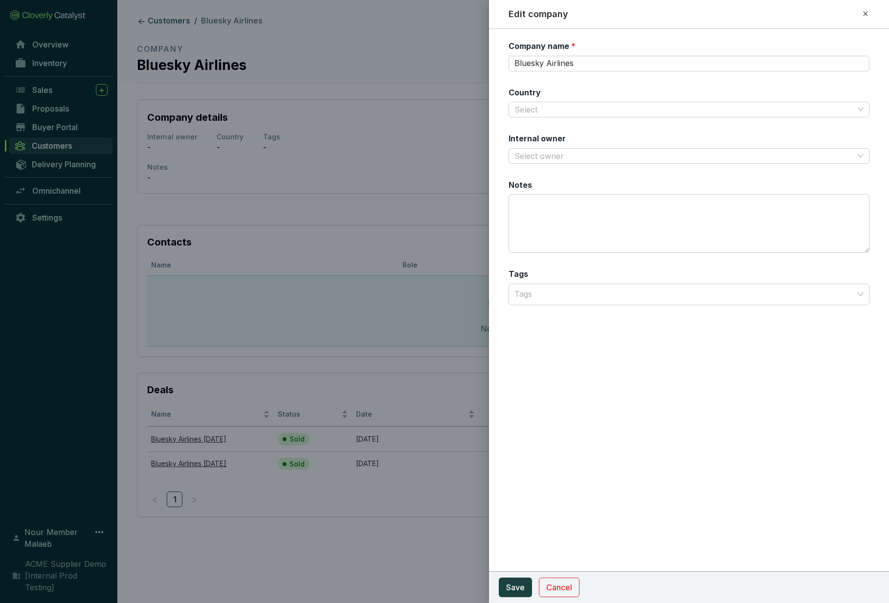
click at [300, 337] on div at bounding box center [444, 301] width 889 height 603
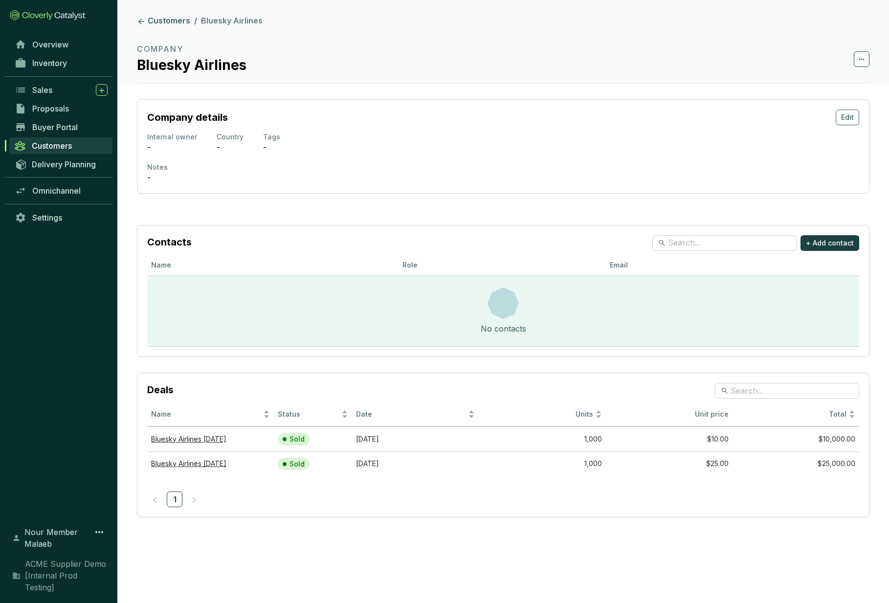
click at [834, 252] on section "Contacts + Add contact Name Role Email No contacts" at bounding box center [503, 291] width 732 height 132
click at [834, 245] on span "+ Add contact" at bounding box center [830, 243] width 48 height 10
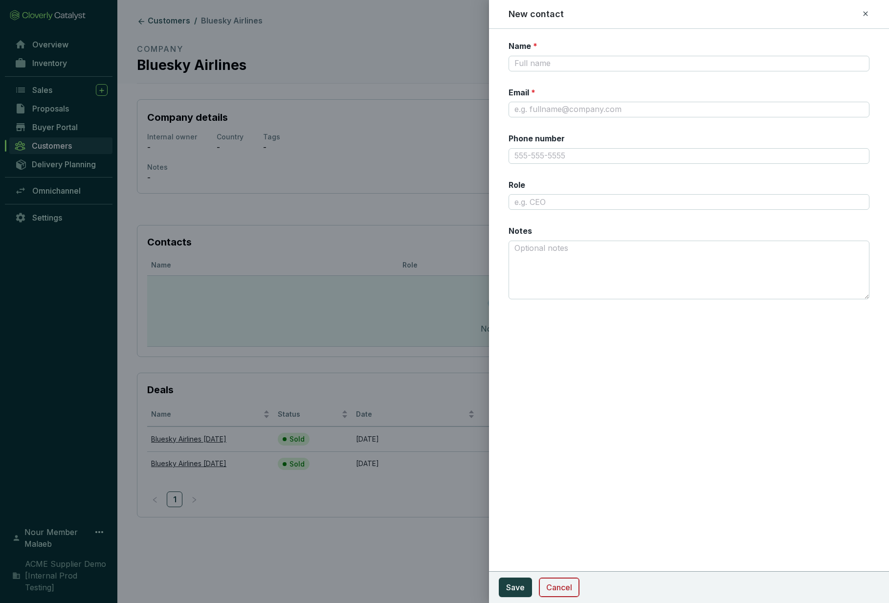
click at [556, 586] on span "Cancel" at bounding box center [559, 587] width 26 height 12
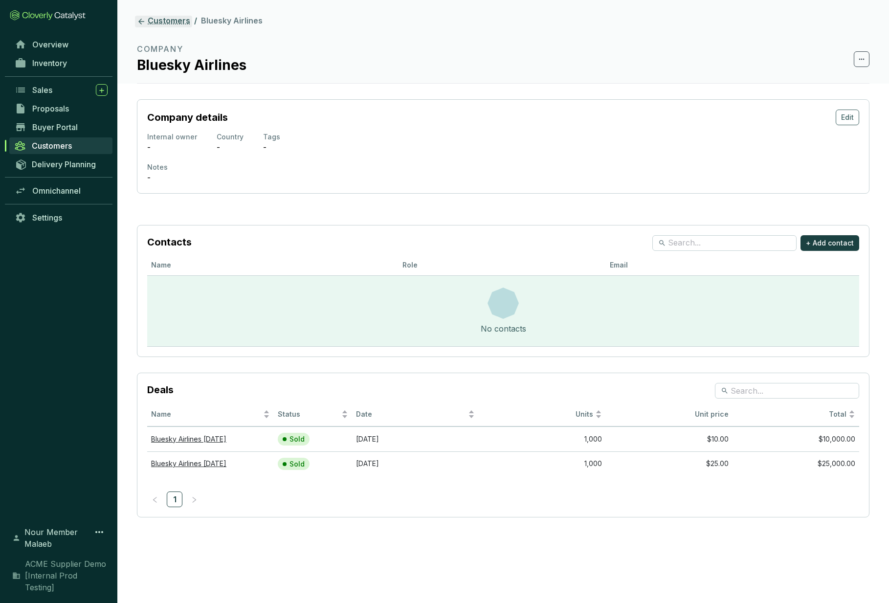
click at [180, 17] on link "Customers" at bounding box center [163, 22] width 57 height 12
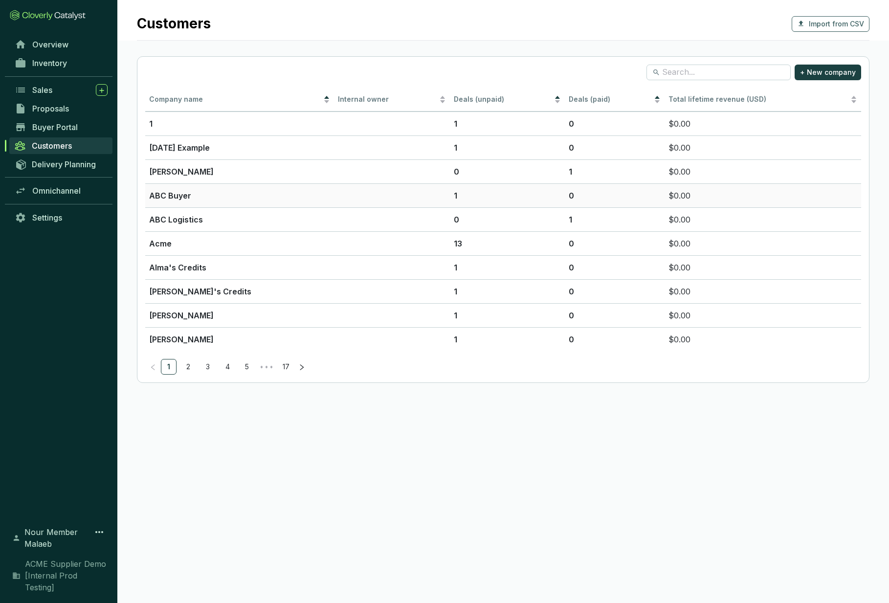
click at [226, 207] on td "ABC Logistics" at bounding box center [239, 219] width 189 height 24
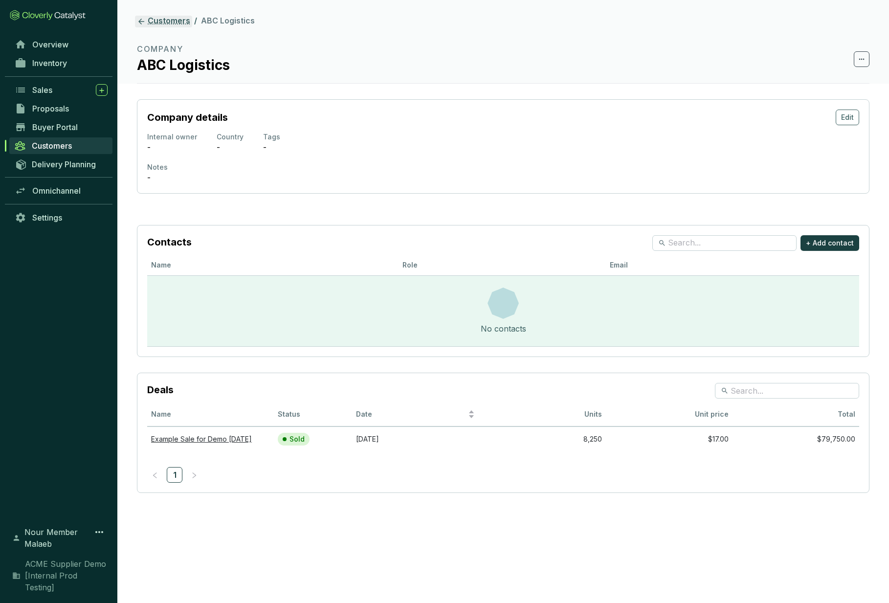
click at [159, 16] on link "Customers" at bounding box center [163, 22] width 57 height 12
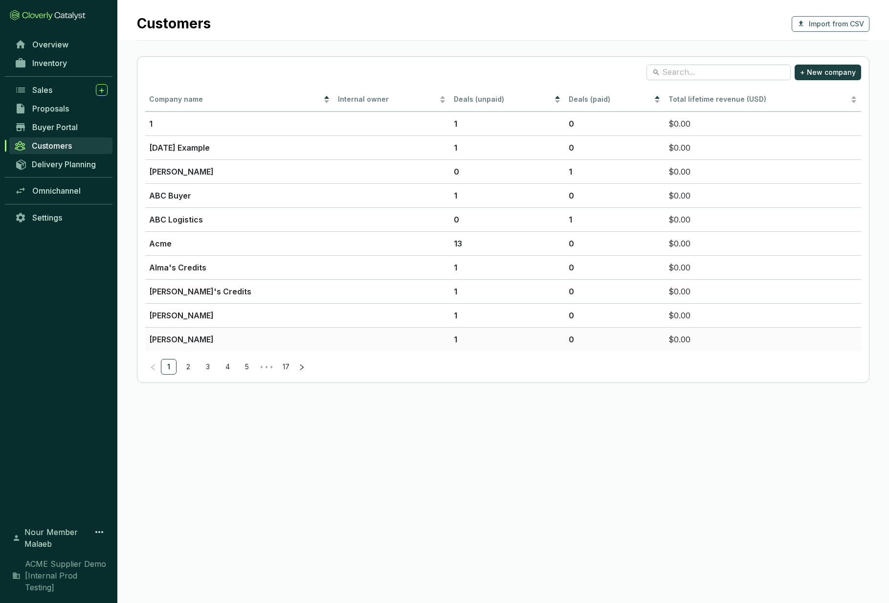
click at [221, 332] on td "[PERSON_NAME]" at bounding box center [239, 339] width 189 height 24
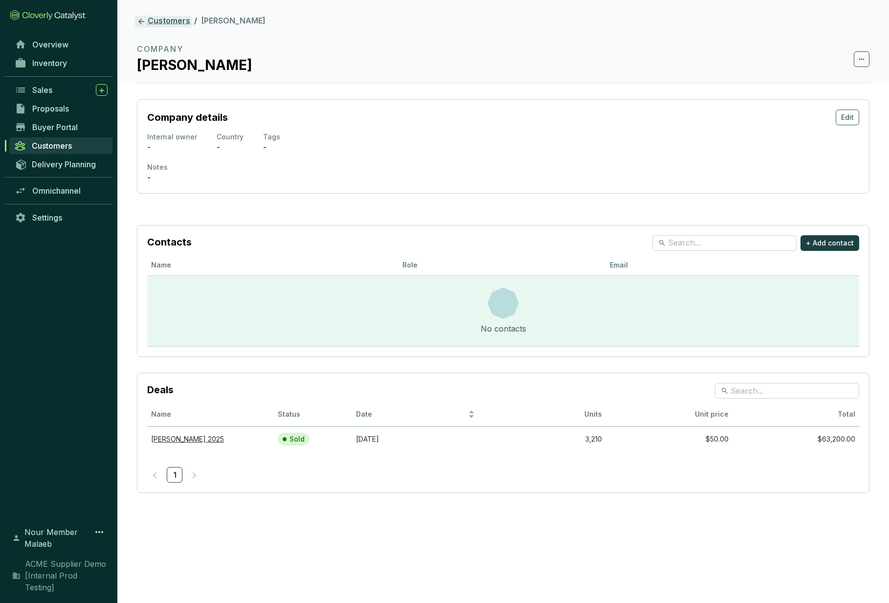
click at [153, 18] on link "Customers" at bounding box center [163, 22] width 57 height 12
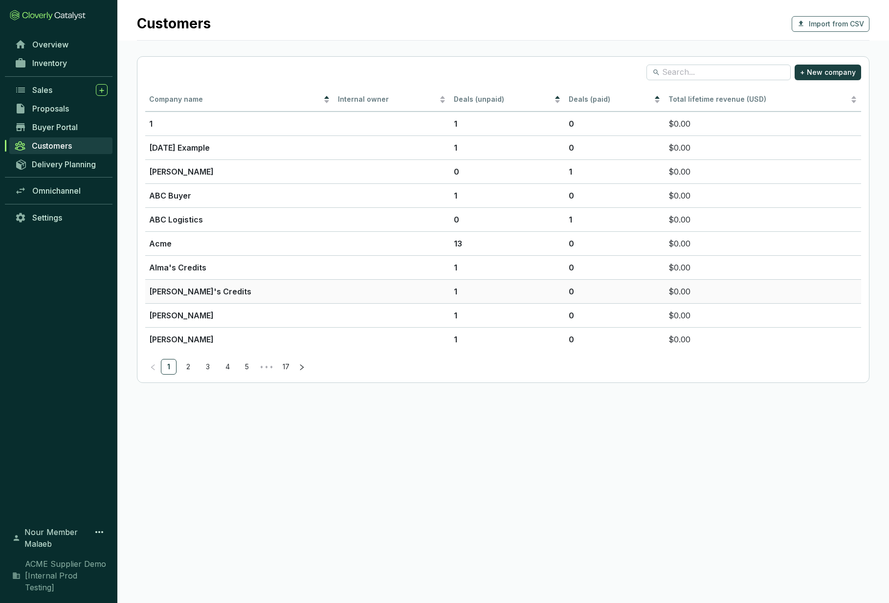
click at [218, 284] on td "[PERSON_NAME]'s Credits" at bounding box center [239, 291] width 189 height 24
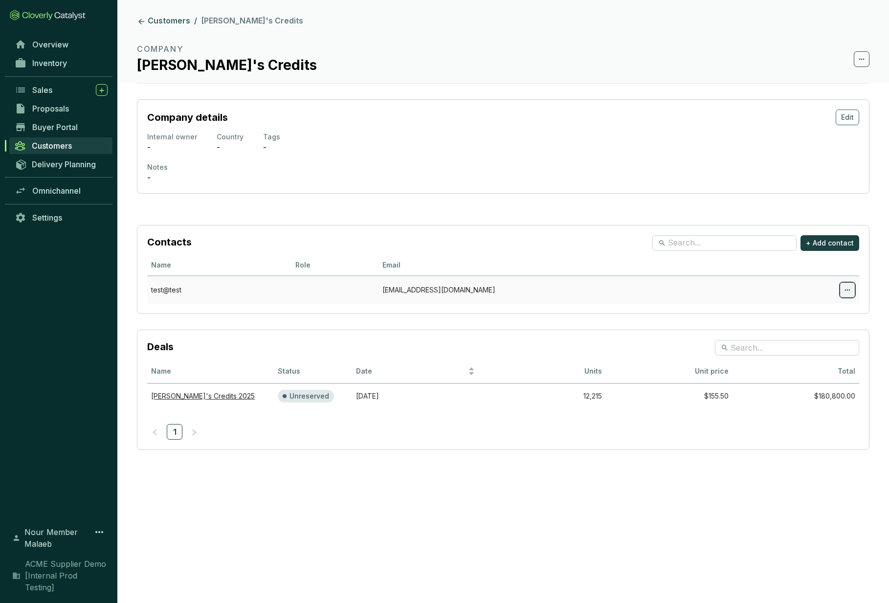
click at [844, 290] on icon at bounding box center [847, 290] width 8 height 12
click at [820, 319] on span "View contact" at bounding box center [810, 315] width 48 height 12
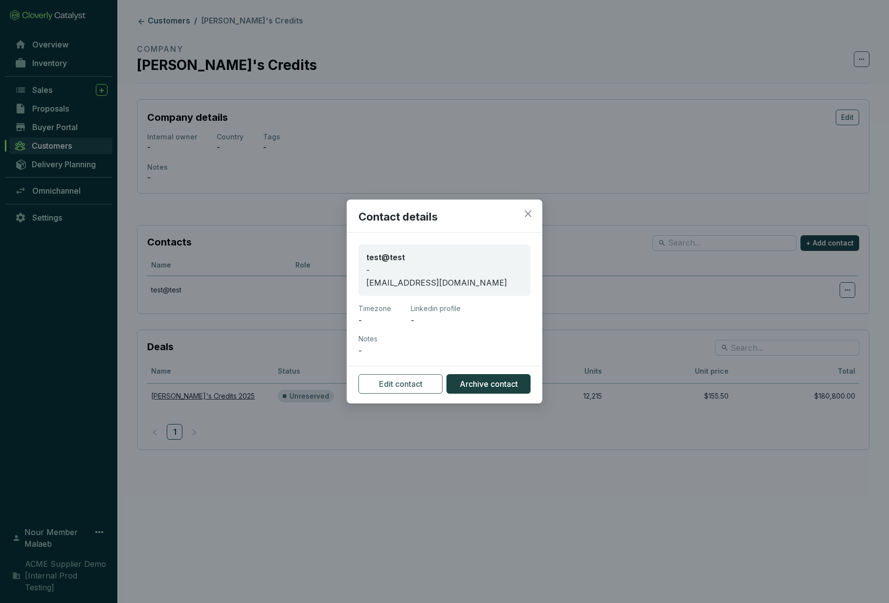
click at [338, 521] on div "Contact details test@test - [EMAIL_ADDRESS][DOMAIN_NAME] Timezone - Linkedin pr…" at bounding box center [444, 301] width 889 height 603
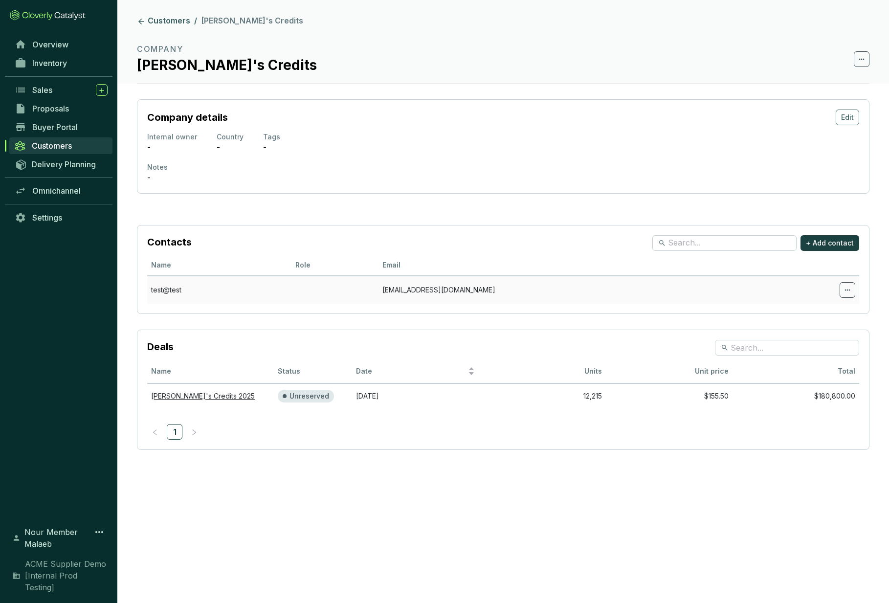
click at [855, 289] on td at bounding box center [846, 290] width 23 height 28
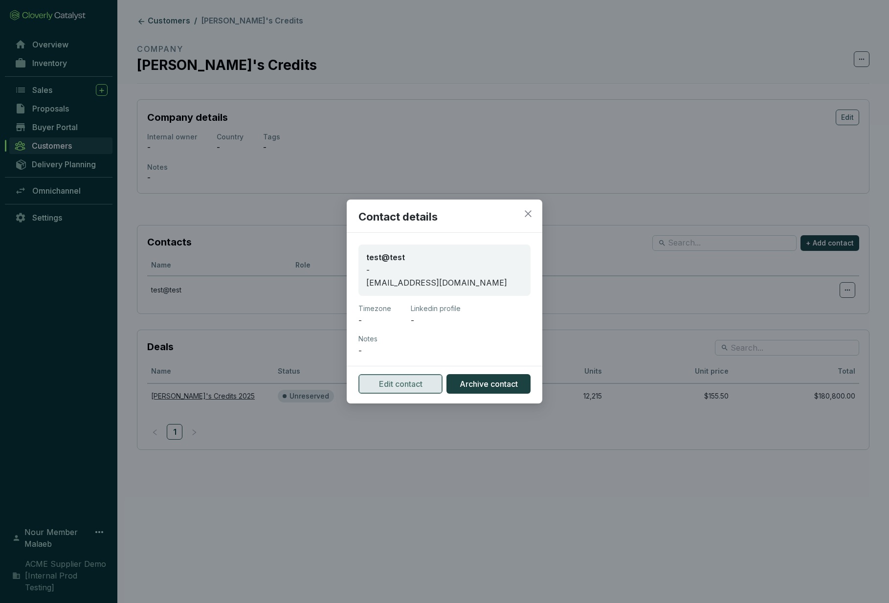
click at [407, 380] on span "Edit contact" at bounding box center [401, 384] width 44 height 12
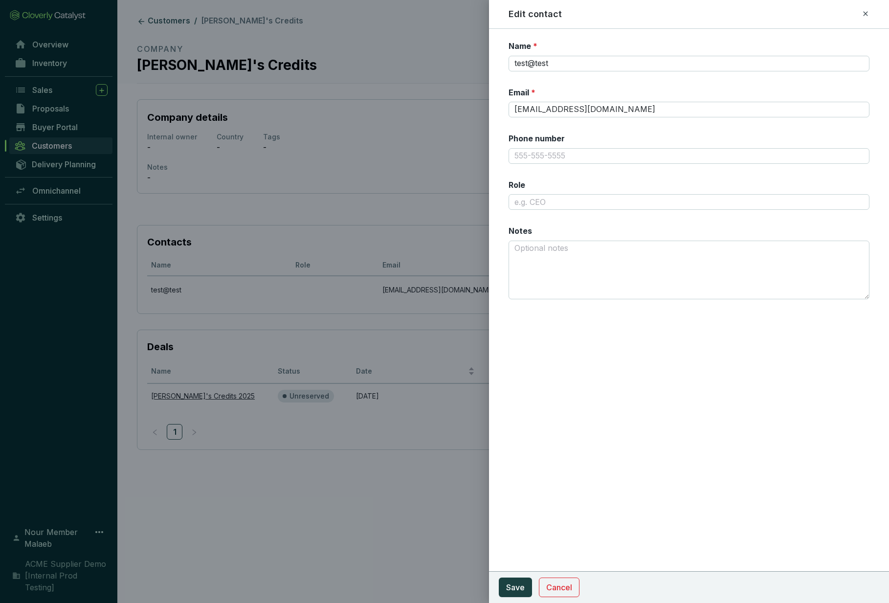
click at [309, 520] on div at bounding box center [444, 301] width 889 height 603
click at [569, 586] on span "Cancel" at bounding box center [559, 587] width 26 height 12
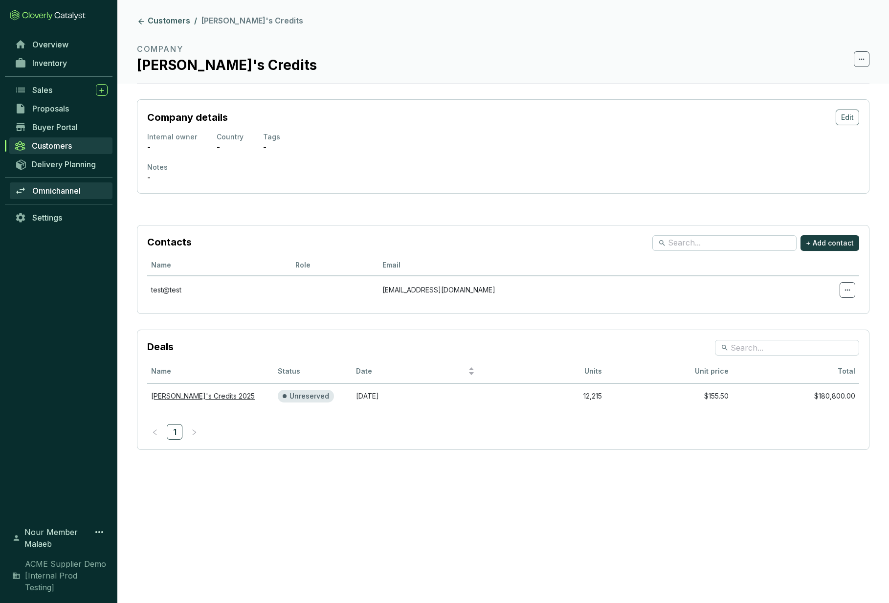
click at [47, 187] on span "Omnichannel" at bounding box center [56, 191] width 48 height 10
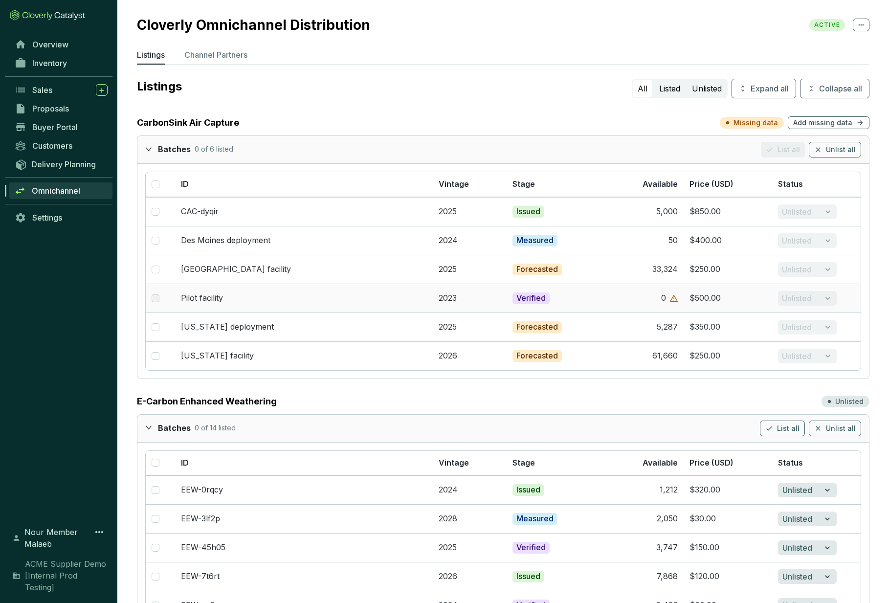
click at [157, 300] on label at bounding box center [156, 298] width 8 height 11
click at [156, 299] on label at bounding box center [156, 298] width 8 height 11
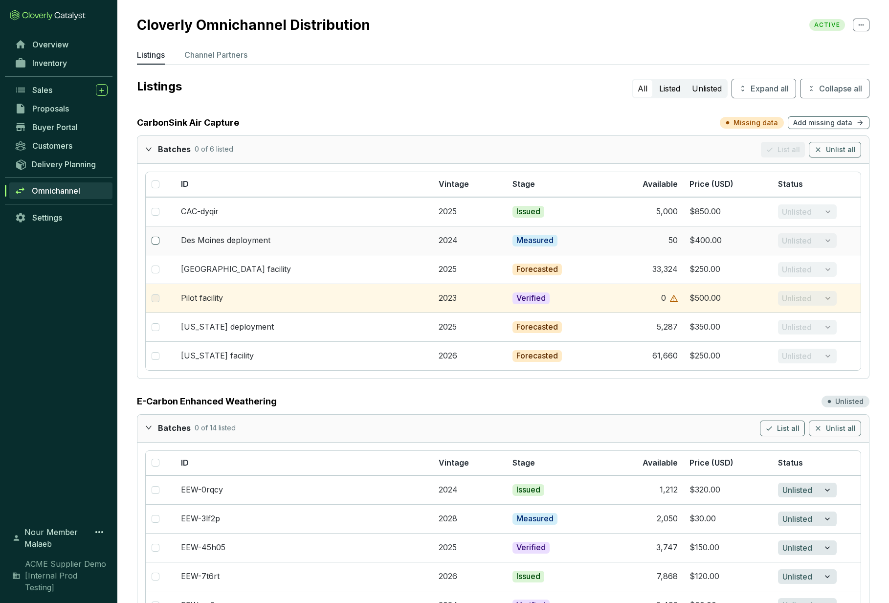
click at [153, 239] on input "checkbox" at bounding box center [156, 241] width 8 height 8
checkbox input "true"
click at [766, 127] on p "Missing data" at bounding box center [755, 123] width 44 height 10
click at [155, 185] on input "checkbox" at bounding box center [156, 184] width 8 height 8
checkbox input "false"
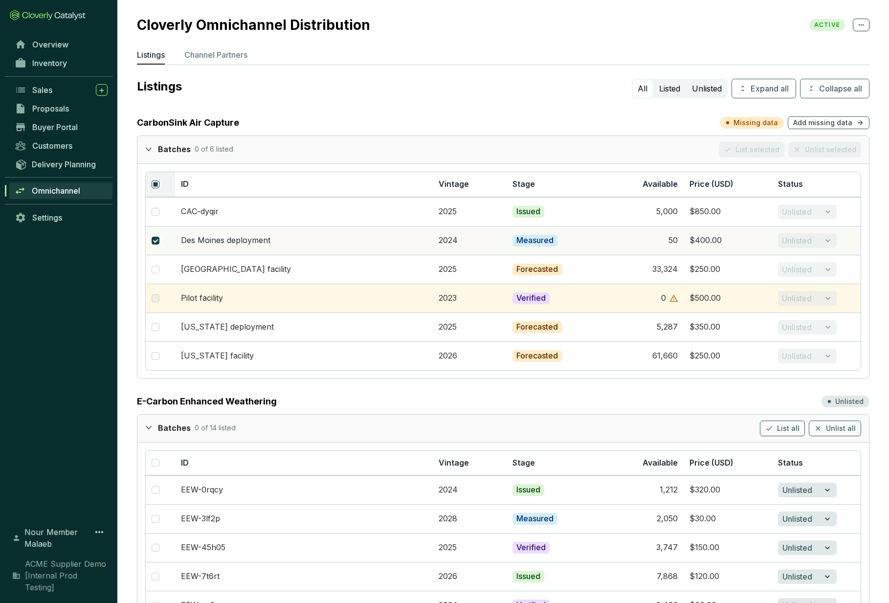
checkbox input "false"
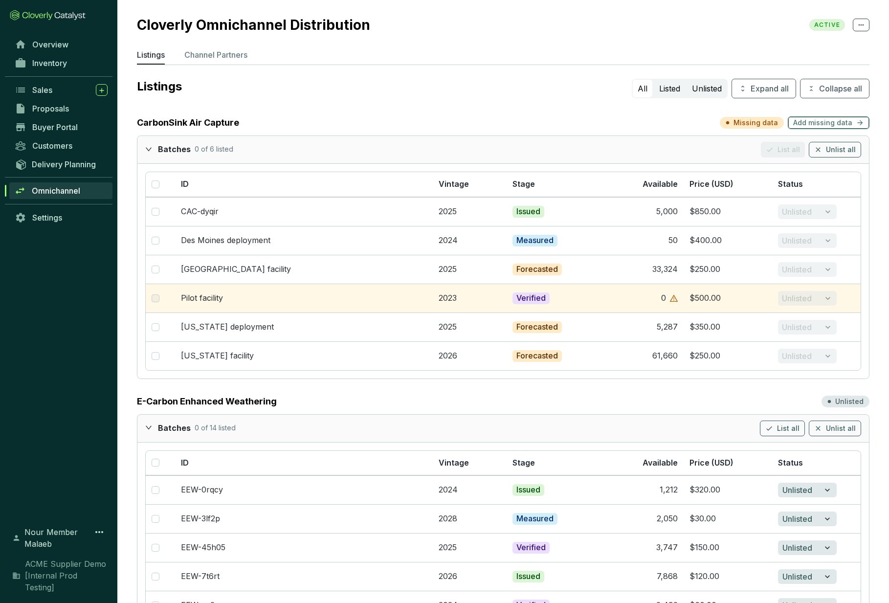
click at [823, 124] on span "Add missing data" at bounding box center [822, 123] width 59 height 10
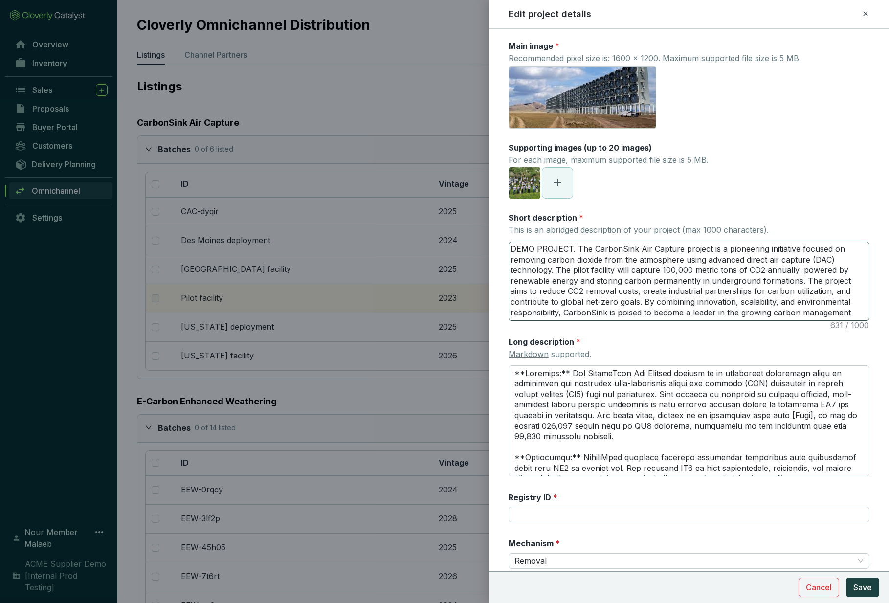
scroll to position [82, 0]
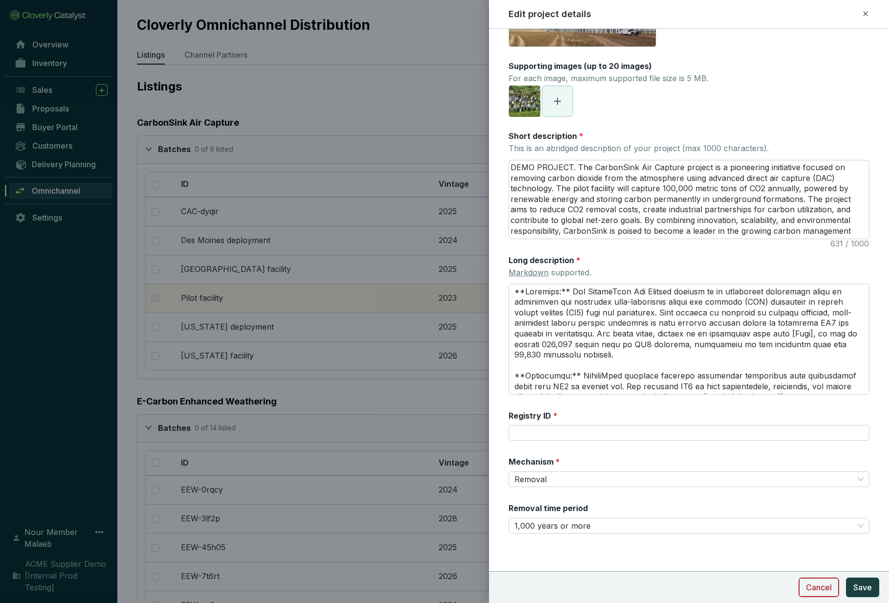
click at [802, 588] on button "Cancel" at bounding box center [818, 587] width 41 height 20
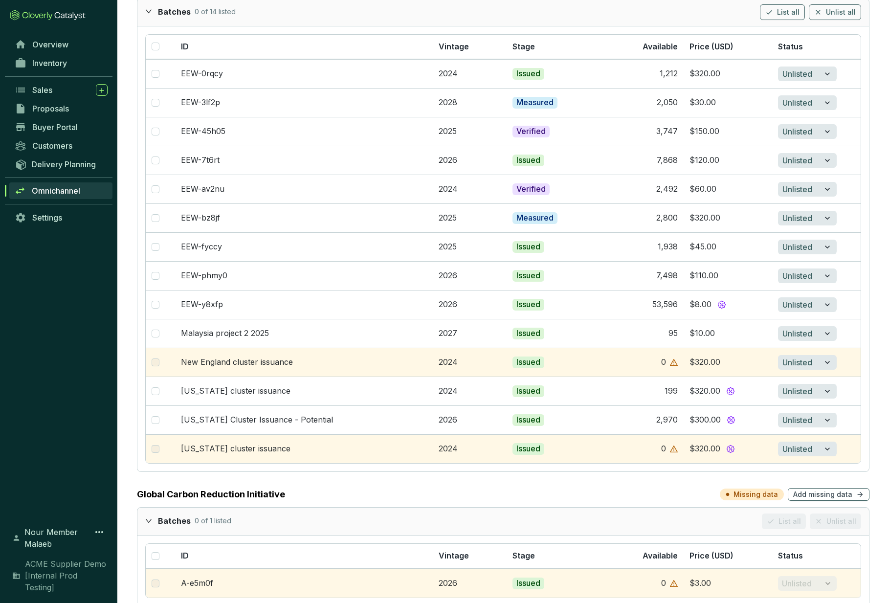
scroll to position [0, 0]
